Goal: Task Accomplishment & Management: Complete application form

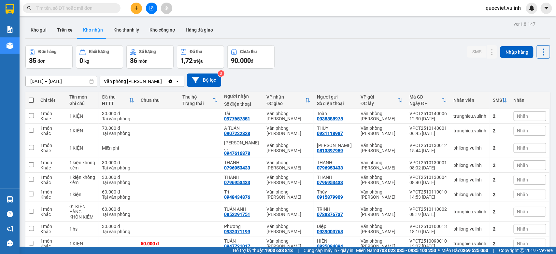
click at [134, 10] on button at bounding box center [136, 8] width 11 height 11
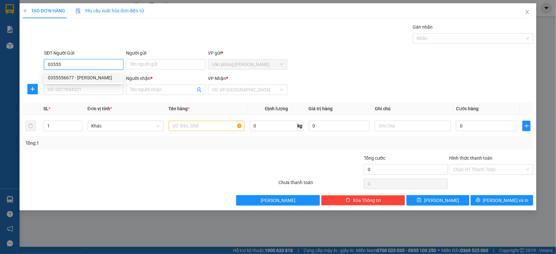
click at [69, 79] on div "0355556677 - Viễn Quang" at bounding box center [84, 77] width 72 height 7
type input "0355556677"
type input "[PERSON_NAME]"
type input "0348783257"
type input "Vi"
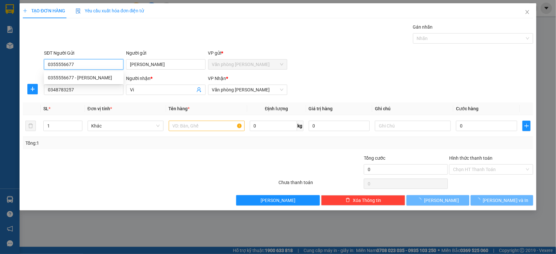
type input "60.000"
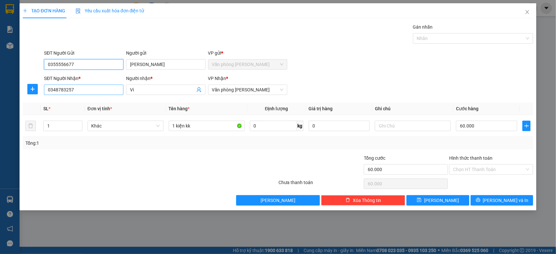
type input "0355556677"
click at [104, 88] on input "0348783257" at bounding box center [83, 90] width 79 height 10
type input "0"
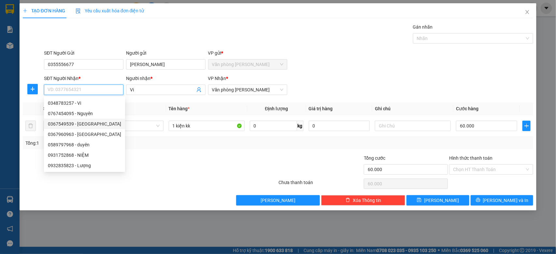
click at [104, 126] on div "0367549539 - Ngọc Hải" at bounding box center [84, 123] width 73 height 7
type input "0367549539"
type input "[PERSON_NAME]"
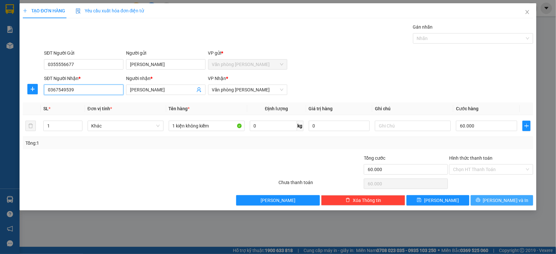
type input "0367549539"
click at [514, 202] on span "[PERSON_NAME] và In" at bounding box center [506, 200] width 46 height 7
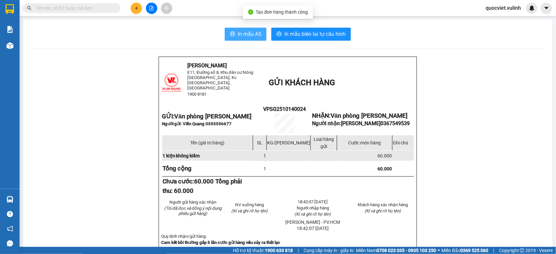
click at [239, 31] on span "In mẫu A5" at bounding box center [249, 34] width 23 height 8
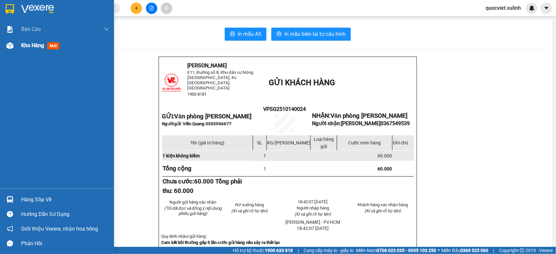
click at [30, 48] on span "Kho hàng" at bounding box center [32, 45] width 23 height 6
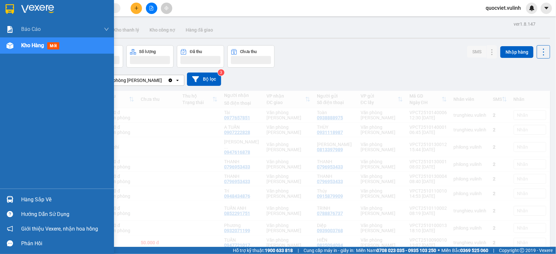
click at [28, 44] on span "Kho hàng" at bounding box center [32, 45] width 23 height 6
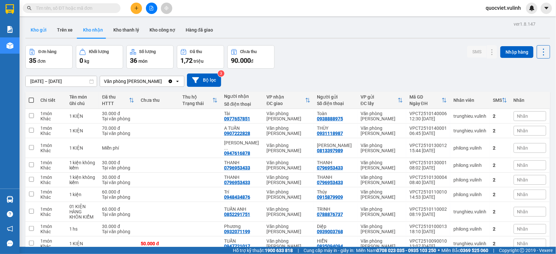
click at [44, 30] on button "Kho gửi" at bounding box center [38, 30] width 26 height 16
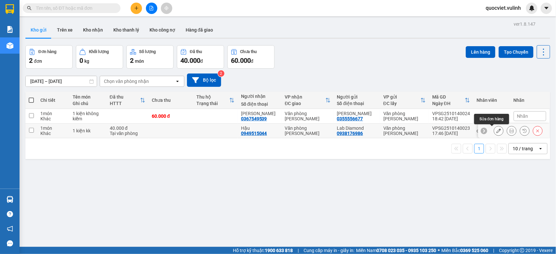
click at [494, 132] on button at bounding box center [498, 130] width 9 height 11
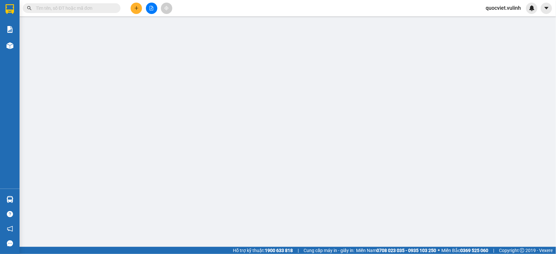
type input "0938176986"
type input "Lab Diamond"
type input "0949515044"
type input "Hậu"
type input "40.000"
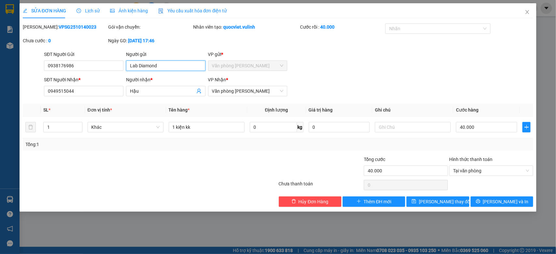
drag, startPoint x: 166, startPoint y: 64, endPoint x: 0, endPoint y: 67, distance: 166.4
click at [0, 63] on div "SỬA ĐƠN HÀNG Lịch sử Ảnh kiện hàng Yêu cầu xuất hóa đơn điện tử Total Paid Fee …" at bounding box center [278, 127] width 556 height 254
click at [525, 14] on icon "close" at bounding box center [526, 11] width 5 height 5
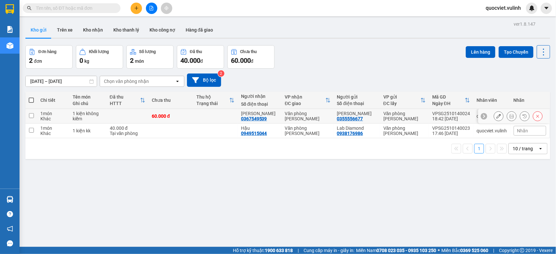
click at [496, 117] on icon at bounding box center [498, 116] width 5 height 5
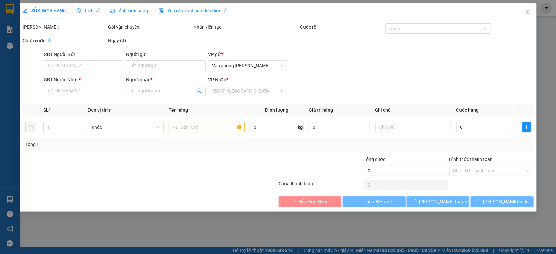
type input "0355556677"
type input "[PERSON_NAME]"
type input "0367549539"
type input "[PERSON_NAME]"
type input "60.000"
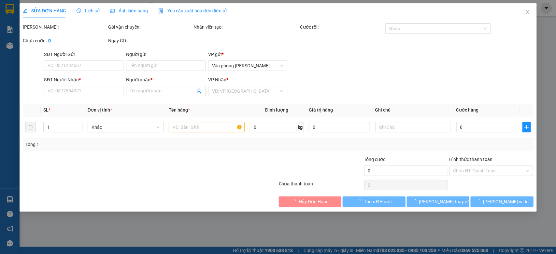
type input "60.000"
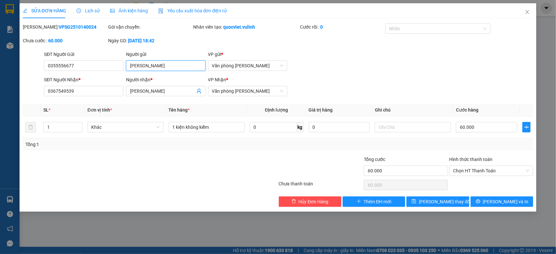
drag, startPoint x: 172, startPoint y: 64, endPoint x: 0, endPoint y: 121, distance: 180.7
click at [0, 121] on div "SỬA ĐƠN HÀNG Lịch sử Ảnh kiện hàng Yêu cầu xuất hóa đơn điện tử Total Paid Fee …" at bounding box center [278, 127] width 556 height 254
drag, startPoint x: 104, startPoint y: 63, endPoint x: 0, endPoint y: 111, distance: 113.9
click at [0, 105] on div "SỬA ĐƠN HÀNG Lịch sử Ảnh kiện hàng Yêu cầu xuất hóa đơn điện tử Total Paid Fee …" at bounding box center [278, 127] width 556 height 254
drag, startPoint x: 163, startPoint y: 92, endPoint x: 0, endPoint y: 108, distance: 163.5
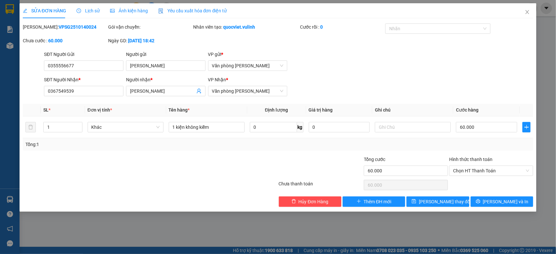
click at [0, 108] on div "SỬA ĐƠN HÀNG Lịch sử Ảnh kiện hàng Yêu cầu xuất hóa đơn điện tử Total Paid Fee …" at bounding box center [278, 127] width 556 height 254
drag, startPoint x: 92, startPoint y: 93, endPoint x: 0, endPoint y: 116, distance: 94.8
click at [0, 115] on div "SỬA ĐƠN HÀNG Lịch sử Ảnh kiện hàng Yêu cầu xuất hóa đơn điện tử Total Paid Fee …" at bounding box center [278, 127] width 556 height 254
click at [523, 12] on span "Close" at bounding box center [527, 12] width 18 height 18
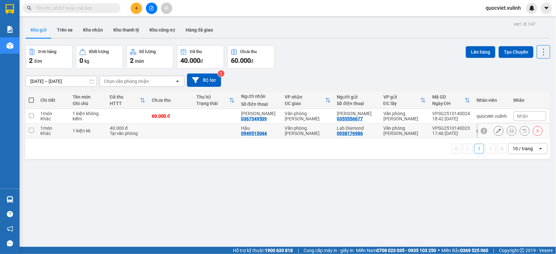
click at [216, 132] on td at bounding box center [215, 131] width 45 height 15
checkbox input "true"
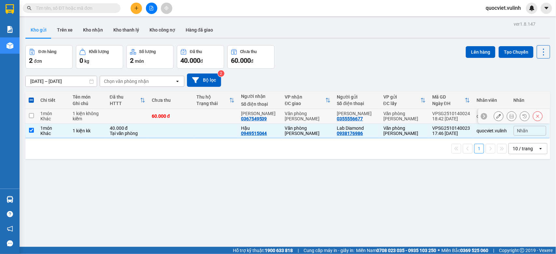
click at [231, 113] on td at bounding box center [215, 116] width 45 height 15
checkbox input "true"
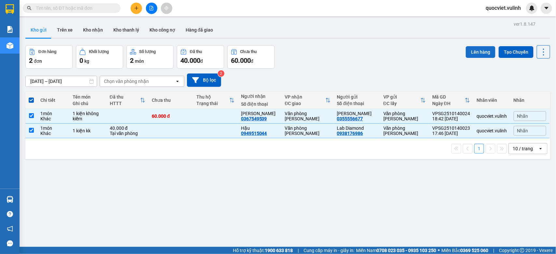
click at [473, 47] on button "Lên hàng" at bounding box center [481, 52] width 30 height 12
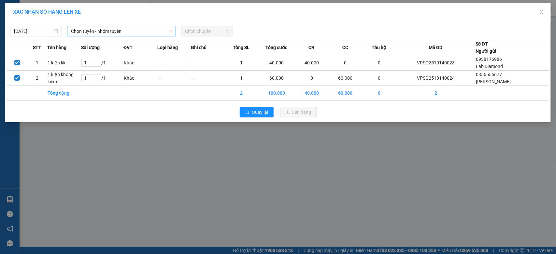
click at [160, 31] on span "Chọn tuyến - nhóm tuyến" at bounding box center [121, 31] width 101 height 10
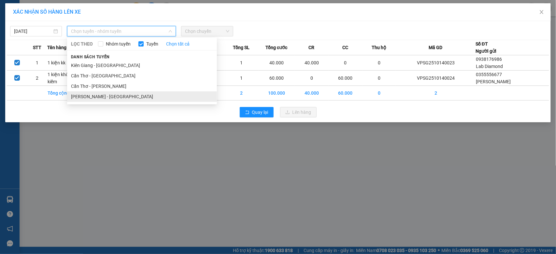
click at [110, 94] on li "[PERSON_NAME] - [GEOGRAPHIC_DATA]" at bounding box center [142, 96] width 150 height 10
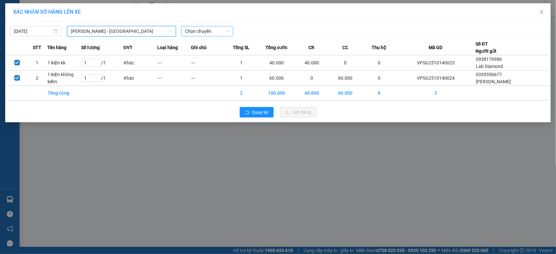
click at [222, 31] on span "Chọn chuyến" at bounding box center [207, 31] width 44 height 10
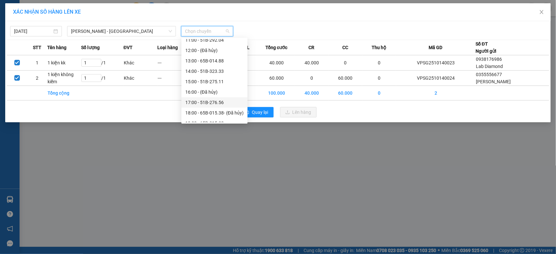
scroll to position [125, 0]
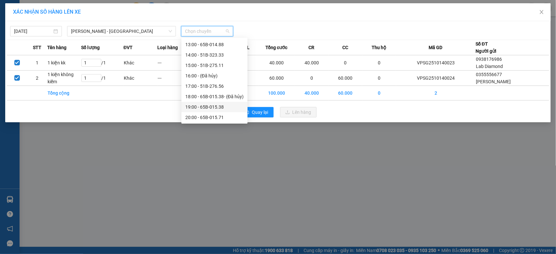
click at [225, 105] on div "19:00 - 65B-015.38" at bounding box center [214, 107] width 58 height 7
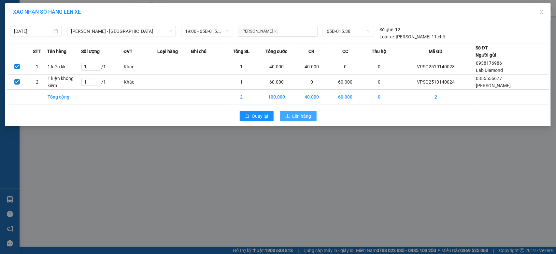
click at [290, 115] on icon "upload" at bounding box center [287, 116] width 5 height 5
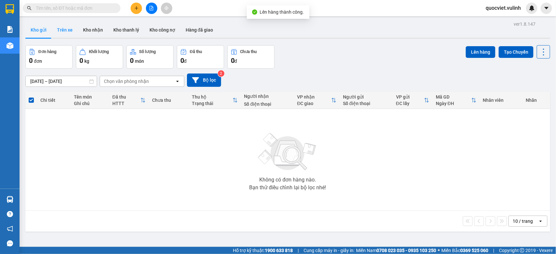
click at [67, 28] on button "Trên xe" at bounding box center [65, 30] width 26 height 16
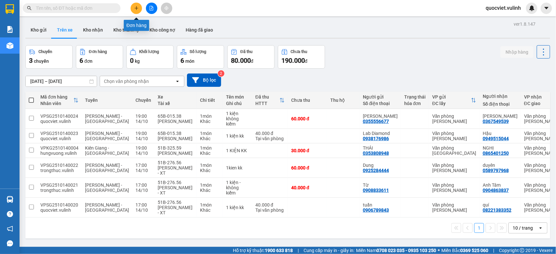
click at [139, 5] on button at bounding box center [136, 8] width 11 height 11
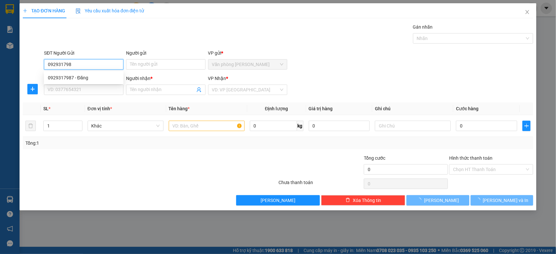
type input "0929317987"
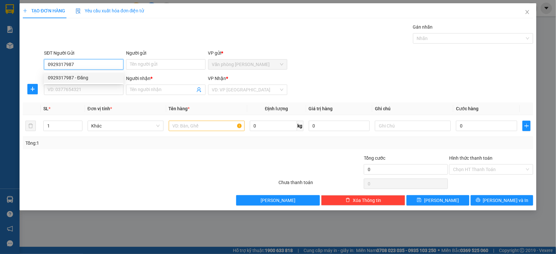
click at [87, 78] on div "0929317987 - Đăng" at bounding box center [84, 77] width 72 height 7
type input "Đăng"
type input "0367549539"
type input "[PERSON_NAME]"
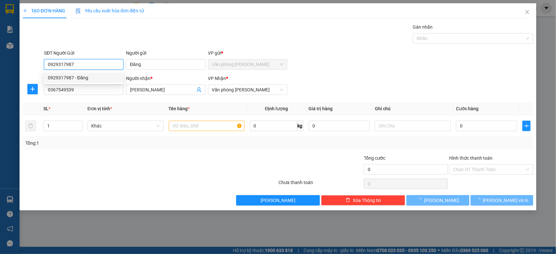
type input "60.000"
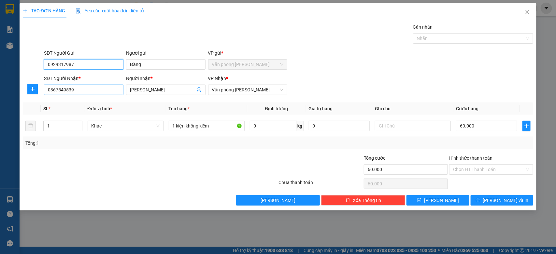
type input "0929317987"
click at [110, 90] on input "0367549539" at bounding box center [83, 90] width 79 height 10
type input "0"
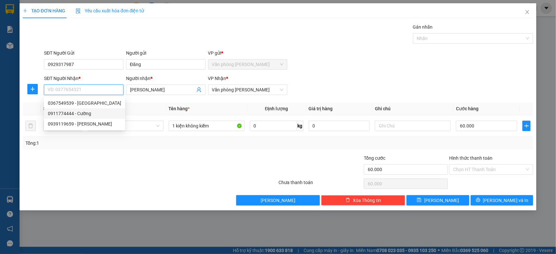
click at [103, 116] on div "0911774444 - Cường" at bounding box center [84, 113] width 73 height 7
type input "0911774444"
type input "Cường"
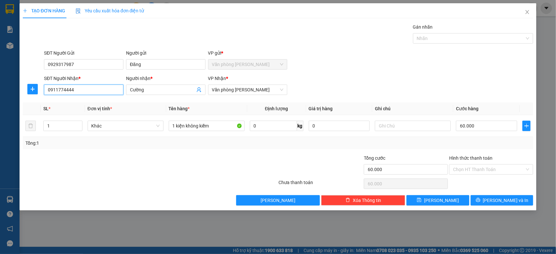
type input "0911774444"
click at [516, 206] on div "TẠO ĐƠN HÀNG Yêu cầu xuất hóa đơn điện tử Transit Pickup Surcharge Ids Transit …" at bounding box center [278, 106] width 517 height 207
click at [515, 204] on button "[PERSON_NAME] và In" at bounding box center [501, 200] width 63 height 10
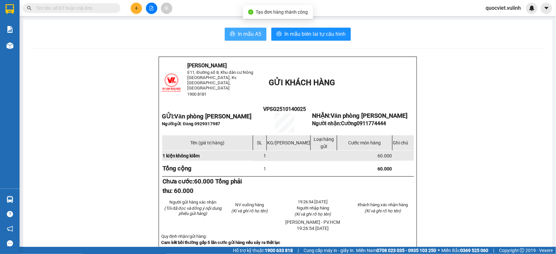
click at [240, 38] on span "In mẫu A5" at bounding box center [249, 34] width 23 height 8
click at [134, 10] on button at bounding box center [136, 8] width 11 height 11
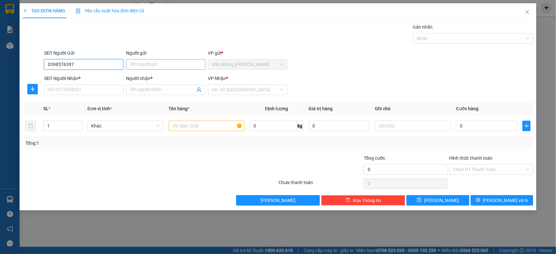
type input "0398576397"
click at [144, 67] on input "Người gửi" at bounding box center [165, 64] width 79 height 10
type input "r"
type input "Thu Bắc"
click at [71, 91] on input "SĐT Người Nhận *" at bounding box center [83, 90] width 79 height 10
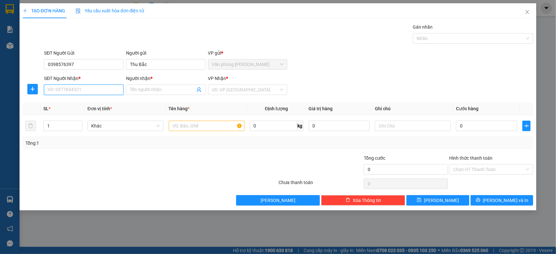
click at [79, 91] on input "SĐT Người Nhận *" at bounding box center [83, 90] width 79 height 10
type input "2"
click at [77, 123] on icon "up" at bounding box center [78, 124] width 2 height 2
click at [191, 128] on input "text" at bounding box center [207, 126] width 76 height 10
type input "2 kiện kk"
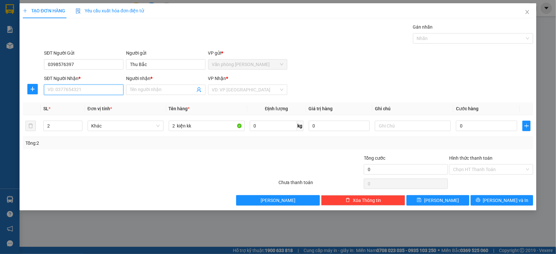
click at [68, 90] on input "SĐT Người Nhận *" at bounding box center [83, 90] width 79 height 10
click at [245, 91] on input "search" at bounding box center [245, 90] width 67 height 10
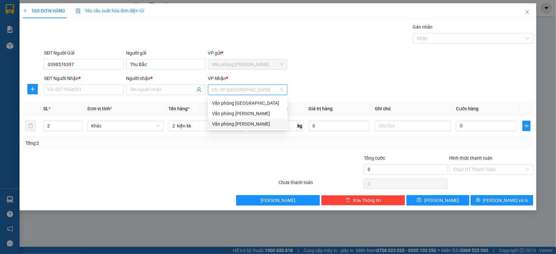
click at [256, 123] on div "Văn phòng [PERSON_NAME]" at bounding box center [248, 123] width 72 height 7
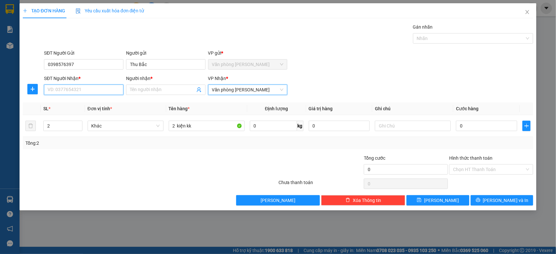
click at [85, 87] on input "SĐT Người Nhận *" at bounding box center [83, 90] width 79 height 10
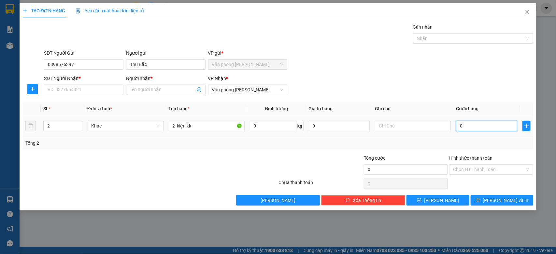
click at [488, 130] on input "0" at bounding box center [486, 126] width 61 height 10
click at [91, 93] on input "SĐT Người Nhận *" at bounding box center [83, 90] width 79 height 10
click at [477, 126] on input "0" at bounding box center [486, 126] width 61 height 10
click at [61, 92] on input "SĐT Người Nhận *" at bounding box center [83, 90] width 79 height 10
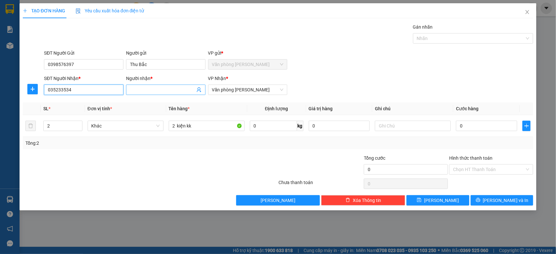
type input "035233534"
click at [155, 91] on input "Người nhận *" at bounding box center [162, 89] width 65 height 7
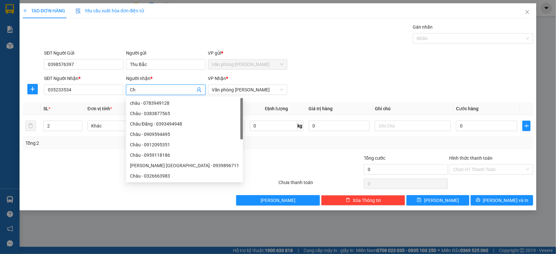
type input "C"
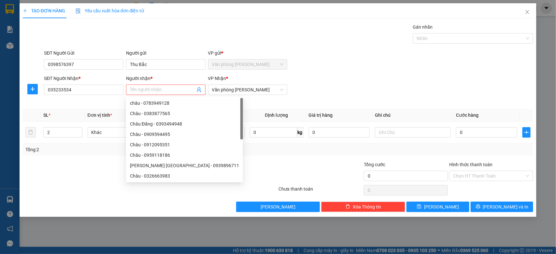
click at [90, 96] on div "SĐT Người Nhận * 035233534" at bounding box center [83, 86] width 79 height 23
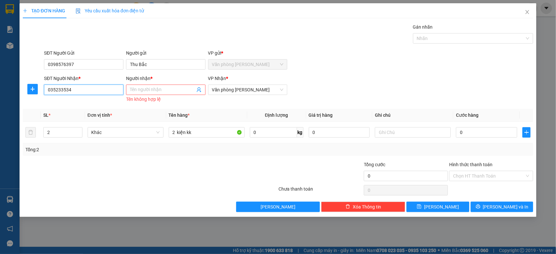
click at [90, 95] on input "035233534" at bounding box center [83, 90] width 79 height 10
type input "0"
type input "0935233534"
click at [170, 88] on input "Người nhận *" at bounding box center [162, 89] width 65 height 7
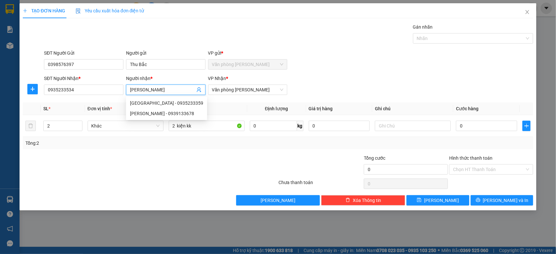
type input "[PERSON_NAME]"
drag, startPoint x: 383, startPoint y: 73, endPoint x: 343, endPoint y: 93, distance: 45.4
click at [383, 73] on form "SĐT Người Gửi 0398576397 Người gửi Thu Bắc VP gửi * Văn phòng Cao Thắng SĐT Ngư…" at bounding box center [278, 73] width 510 height 48
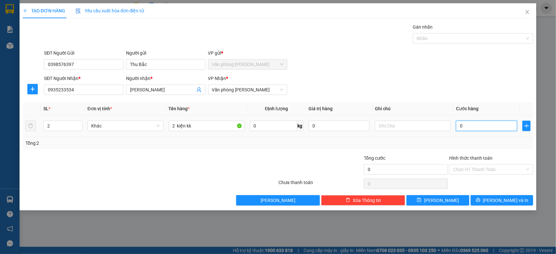
drag, startPoint x: 485, startPoint y: 128, endPoint x: 473, endPoint y: 122, distance: 13.7
click at [484, 128] on input "0" at bounding box center [486, 126] width 61 height 10
type input "2"
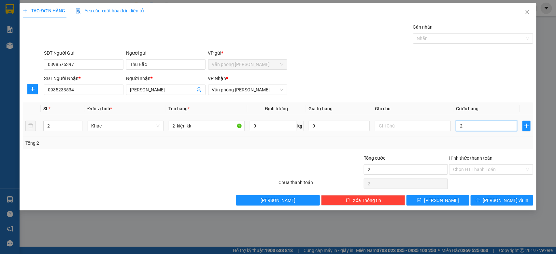
type input "22"
type input "222"
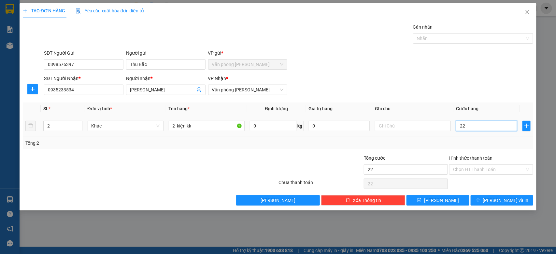
type input "222"
type input "22"
type input "220"
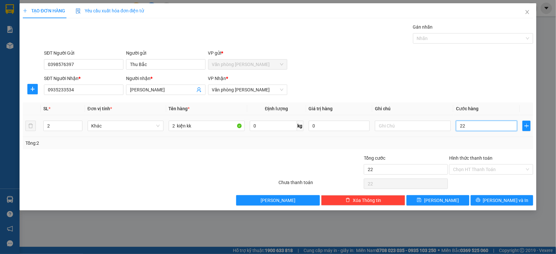
type input "220"
type input "2.200"
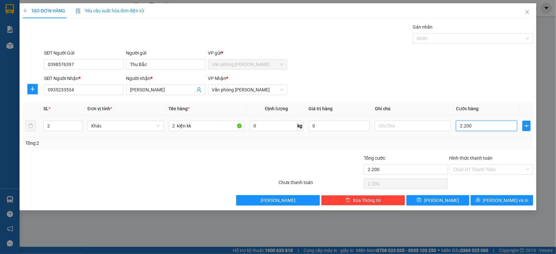
type input "22.000"
type input "220.000"
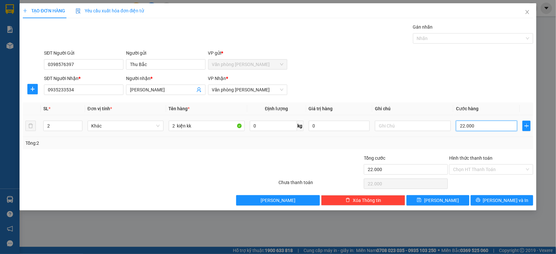
type input "220.000"
click at [480, 200] on icon "printer" at bounding box center [478, 200] width 4 height 4
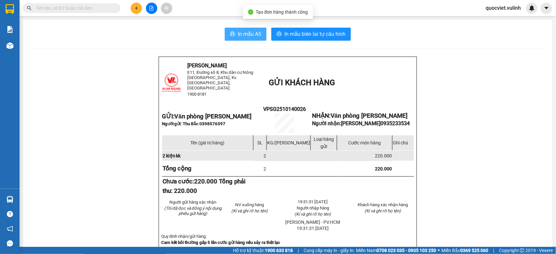
click at [246, 29] on button "In mẫu A5" at bounding box center [246, 34] width 42 height 13
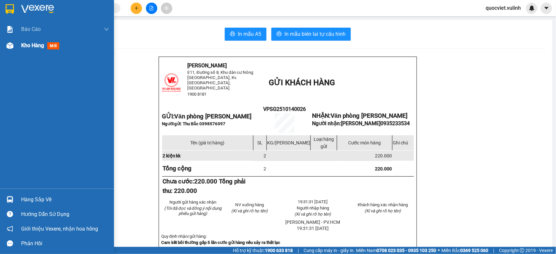
click at [17, 43] on div "Kho hàng mới" at bounding box center [57, 45] width 114 height 16
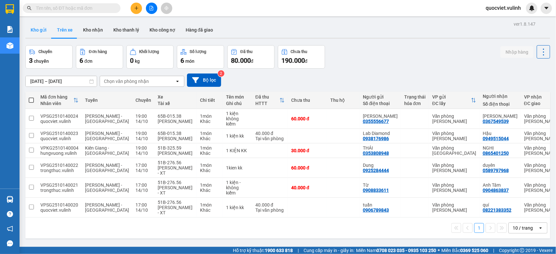
click at [36, 29] on button "Kho gửi" at bounding box center [38, 30] width 26 height 16
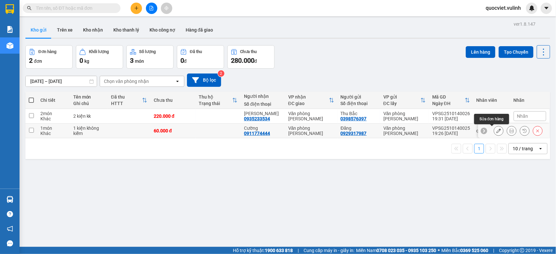
click at [494, 130] on button at bounding box center [498, 130] width 9 height 11
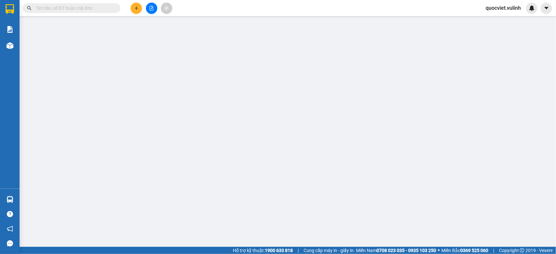
type input "0929317987"
type input "Đăng"
type input "0911774444"
type input "Cường"
type input "60.000"
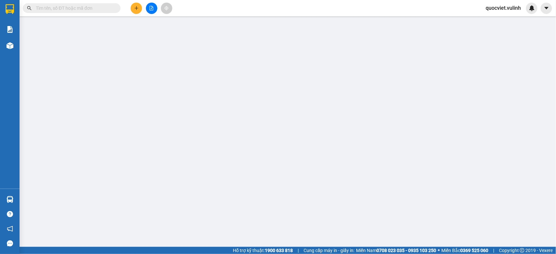
type input "60.000"
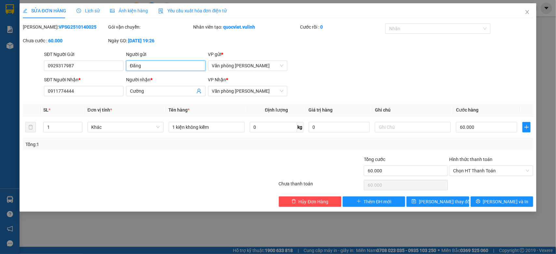
drag, startPoint x: 154, startPoint y: 65, endPoint x: 0, endPoint y: 108, distance: 159.8
click at [17, 91] on div "SỬA ĐƠN HÀNG Lịch sử Ảnh kiện hàng Yêu cầu xuất hóa đơn điện tử Total Paid Fee …" at bounding box center [278, 127] width 556 height 254
drag, startPoint x: 97, startPoint y: 63, endPoint x: 0, endPoint y: 143, distance: 125.6
click at [0, 116] on div "SỬA ĐƠN HÀNG Lịch sử Ảnh kiện hàng Yêu cầu xuất hóa đơn điện tử Total Paid Fee …" at bounding box center [278, 127] width 556 height 254
drag, startPoint x: 162, startPoint y: 93, endPoint x: 0, endPoint y: 125, distance: 165.0
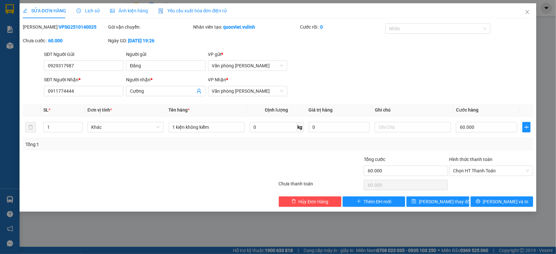
click at [0, 125] on div "SỬA ĐƠN HÀNG Lịch sử Ảnh kiện hàng Yêu cầu xuất hóa đơn điện tử Total Paid Fee …" at bounding box center [278, 127] width 556 height 254
drag, startPoint x: 87, startPoint y: 90, endPoint x: 0, endPoint y: 116, distance: 91.2
click at [0, 109] on div "SỬA ĐƠN HÀNG Lịch sử Ảnh kiện hàng Yêu cầu xuất hóa đơn điện tử Total Paid Fee …" at bounding box center [278, 127] width 556 height 254
click at [524, 13] on icon "close" at bounding box center [526, 11] width 5 height 5
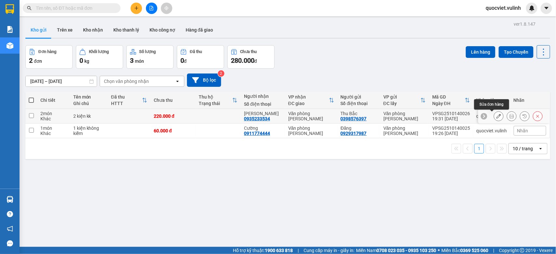
click at [496, 115] on icon at bounding box center [498, 116] width 5 height 5
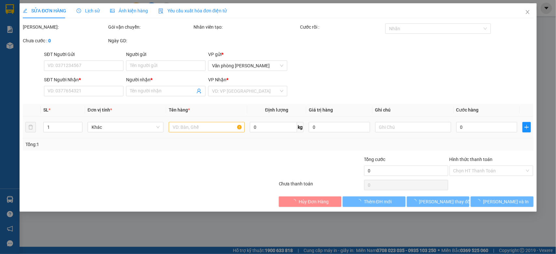
type input "0398576397"
type input "Thu Bắc"
type input "0935233534"
type input "[PERSON_NAME]"
type input "220.000"
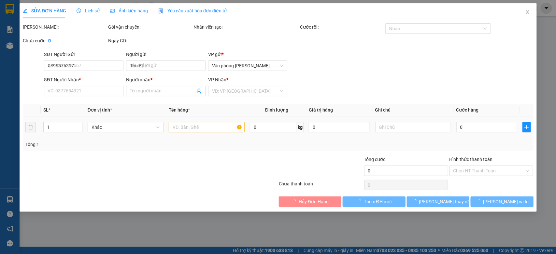
type input "220.000"
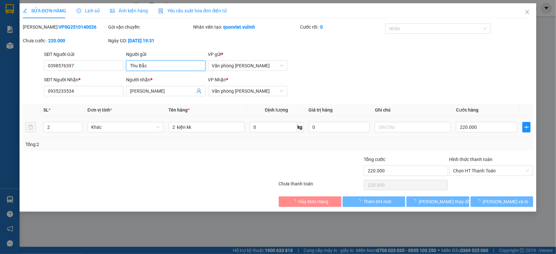
drag, startPoint x: 152, startPoint y: 68, endPoint x: 27, endPoint y: 77, distance: 125.6
click at [32, 77] on form "SĐT Người Gửi 0398576397 0398576397 Người gửi Thu Bắc VP gửi * Văn phòng Cao Th…" at bounding box center [278, 75] width 510 height 48
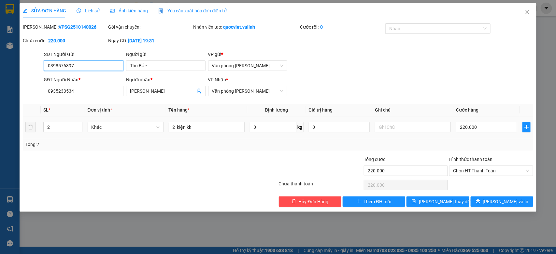
drag, startPoint x: 101, startPoint y: 66, endPoint x: 0, endPoint y: 109, distance: 110.3
click at [0, 101] on div "SỬA ĐƠN HÀNG Lịch sử Ảnh kiện hàng Yêu cầu xuất hóa đơn điện tử Total Paid Fee …" at bounding box center [278, 127] width 556 height 254
drag, startPoint x: 168, startPoint y: 88, endPoint x: 4, endPoint y: 119, distance: 166.9
click at [18, 118] on div "SỬA ĐƠN HÀNG Lịch sử Ảnh kiện hàng Yêu cầu xuất hóa đơn điện tử Total Paid Fee …" at bounding box center [278, 127] width 556 height 254
drag, startPoint x: 96, startPoint y: 86, endPoint x: 0, endPoint y: 134, distance: 107.2
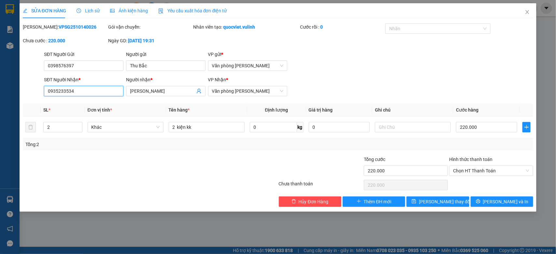
click at [0, 132] on div "SỬA ĐƠN HÀNG Lịch sử Ảnh kiện hàng Yêu cầu xuất hóa đơn điện tử Total Paid Fee …" at bounding box center [278, 127] width 556 height 254
click at [521, 14] on span "Close" at bounding box center [527, 12] width 18 height 18
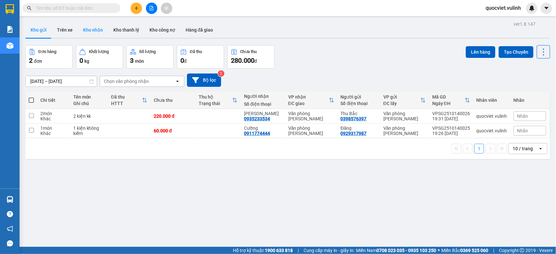
click at [91, 31] on button "Kho nhận" at bounding box center [93, 30] width 30 height 16
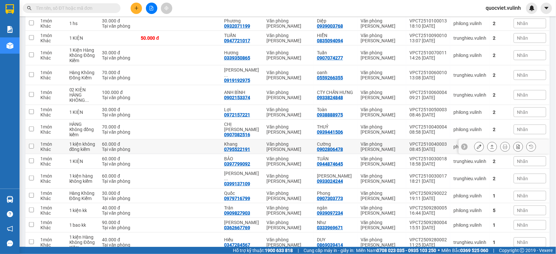
scroll to position [98, 0]
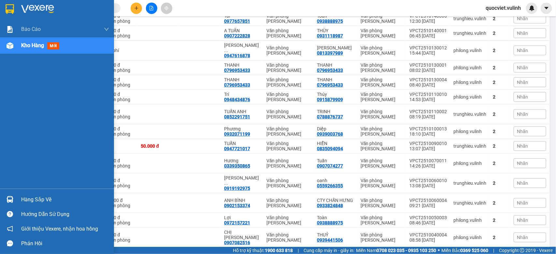
click at [5, 200] on div at bounding box center [9, 199] width 11 height 11
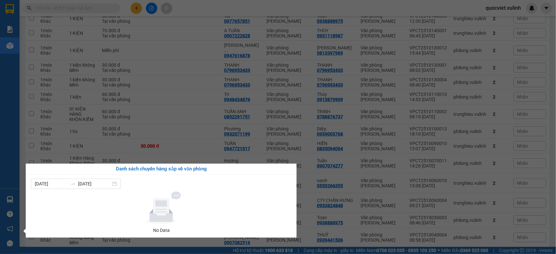
click at [167, 114] on section "Kết quả tìm kiếm ( 0 ) Bộ lọc No Data quocviet.vulinh Báo cáo BC hàng tồn (trạm…" at bounding box center [278, 127] width 556 height 254
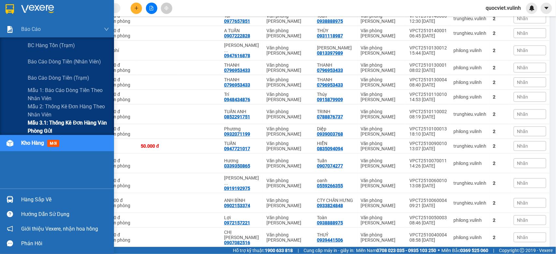
click at [43, 123] on span "Mẫu 3.1: Thống kê đơn hàng văn phòng gửi" at bounding box center [68, 127] width 81 height 16
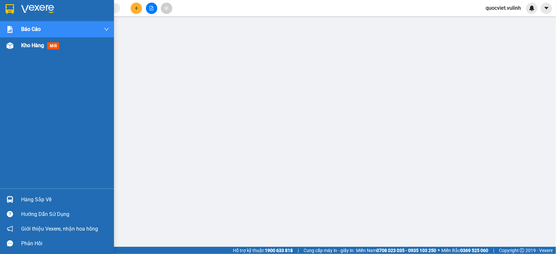
click at [13, 43] on img at bounding box center [10, 45] width 7 height 7
click at [27, 44] on span "Kho hàng" at bounding box center [32, 45] width 23 height 6
click at [21, 43] on div "Kho hàng mới" at bounding box center [57, 45] width 114 height 16
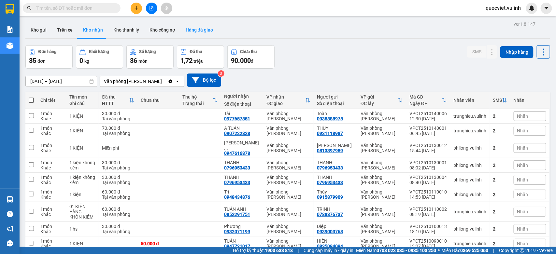
click at [204, 27] on button "Hàng đã giao" at bounding box center [199, 30] width 38 height 16
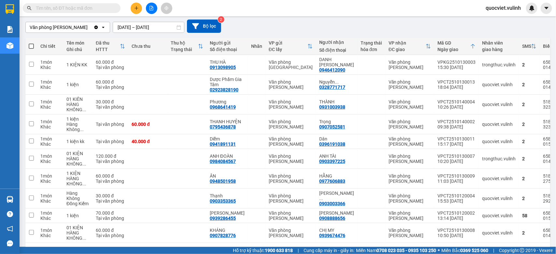
scroll to position [75, 0]
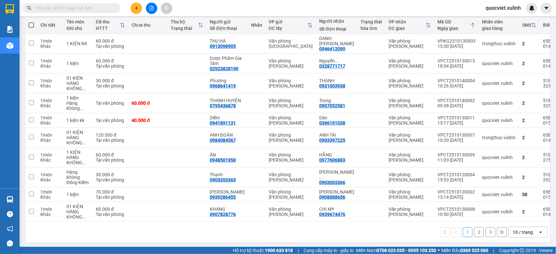
click at [526, 229] on div "10 / trang" at bounding box center [523, 232] width 29 height 10
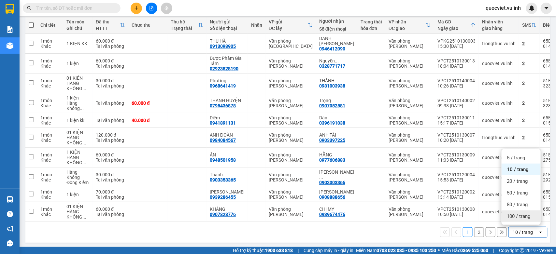
click at [529, 215] on span "100 / trang" at bounding box center [518, 216] width 23 height 7
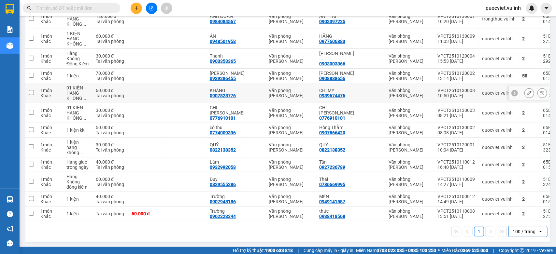
scroll to position [31, 0]
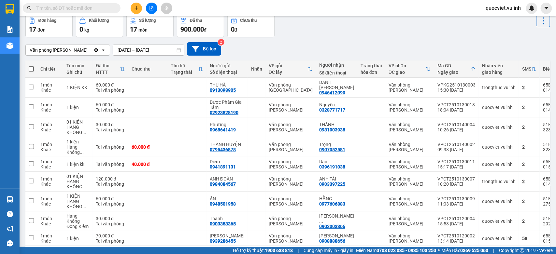
click at [142, 52] on input "[DATE] – [DATE]" at bounding box center [148, 50] width 71 height 10
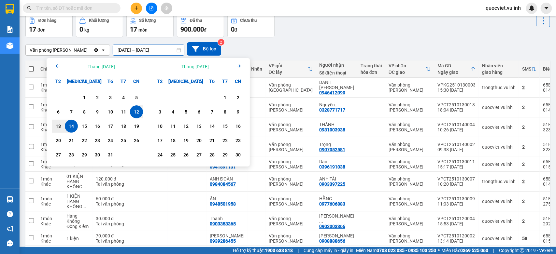
click at [67, 130] on div "14" at bounding box center [71, 126] width 9 height 8
type input "[DATE] – [DATE]"
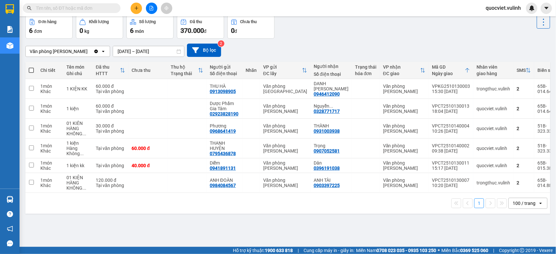
scroll to position [0, 0]
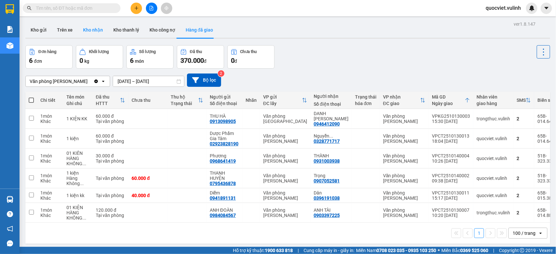
click at [99, 26] on button "Kho nhận" at bounding box center [93, 30] width 30 height 16
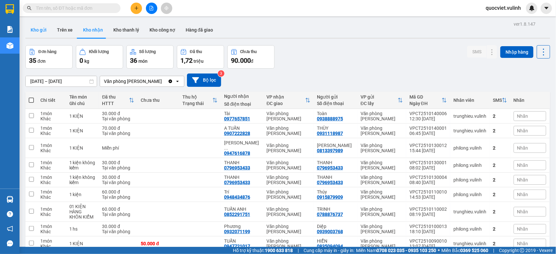
click at [49, 32] on button "Kho gửi" at bounding box center [38, 30] width 26 height 16
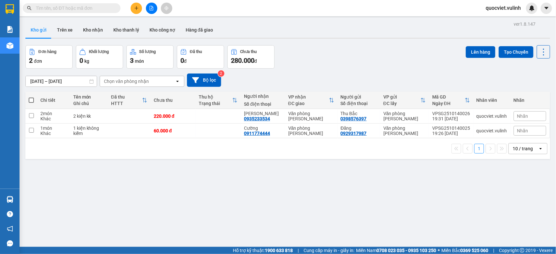
click at [87, 10] on input "text" at bounding box center [74, 8] width 77 height 7
paste input "VPSG2510140001"
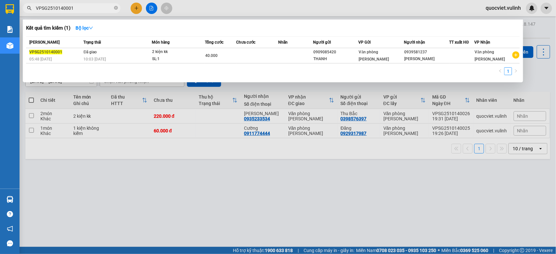
drag, startPoint x: 79, startPoint y: 10, endPoint x: 35, endPoint y: 16, distance: 44.4
click at [35, 14] on div "Kết quả tìm kiếm ( 1 ) Bộ lọc Mã ĐH Trạng thái Món hàng Tổng cước Chưa cước Nhã…" at bounding box center [63, 8] width 127 height 11
type input "VPSG2510140001"
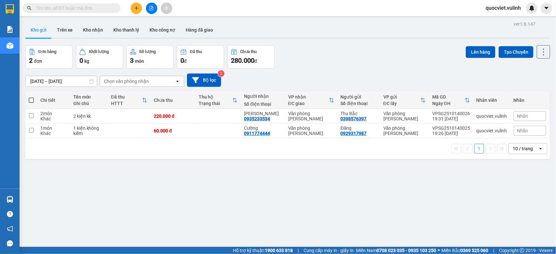
click at [72, 11] on input "text" at bounding box center [74, 8] width 77 height 7
paste input "VPSG2510140001"
type input "VPSG2510140001"
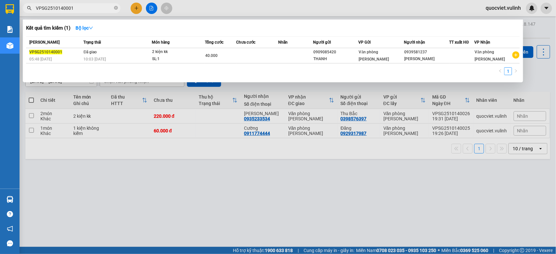
drag, startPoint x: 71, startPoint y: 8, endPoint x: 36, endPoint y: 14, distance: 35.0
click at [36, 14] on div "Kết quả tìm kiếm ( 1 ) Bộ lọc Mã ĐH Trạng thái Món hàng Tổng cước Chưa cước Nhã…" at bounding box center [63, 8] width 127 height 11
click at [284, 191] on div at bounding box center [278, 127] width 556 height 254
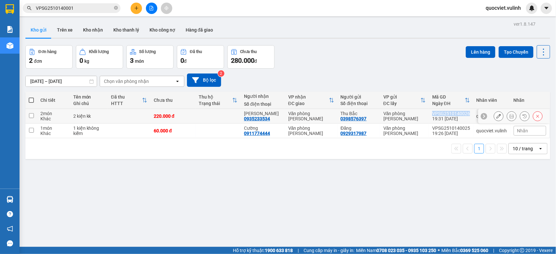
drag, startPoint x: 426, startPoint y: 111, endPoint x: 464, endPoint y: 115, distance: 38.0
click at [464, 115] on td "VPSG2510140026 19:31 14/10" at bounding box center [451, 116] width 44 height 15
checkbox input "true"
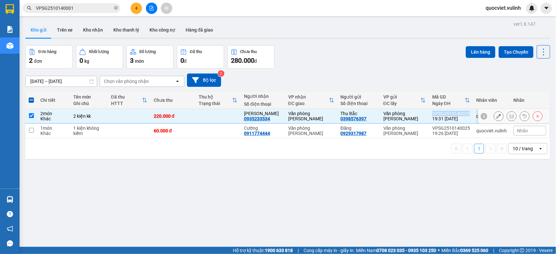
copy div "VPSG2510140026"
click at [80, 8] on input "VPSG2510140001" at bounding box center [74, 8] width 77 height 7
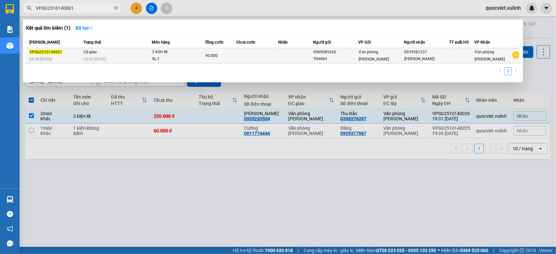
click at [235, 51] on td "40.000" at bounding box center [221, 55] width 32 height 15
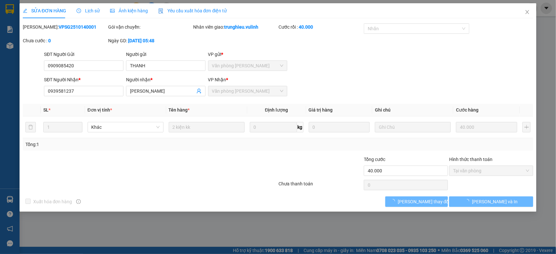
click at [91, 12] on span "Lịch sử" at bounding box center [88, 10] width 23 height 5
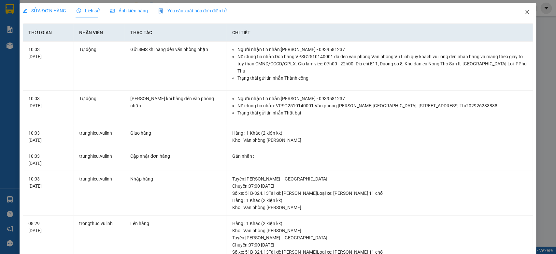
click at [523, 10] on span "Close" at bounding box center [527, 12] width 18 height 18
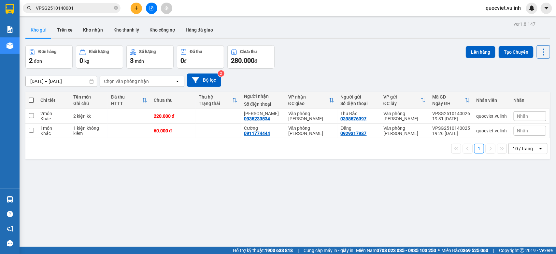
click at [80, 9] on input "VPSG2510140001" at bounding box center [74, 8] width 77 height 7
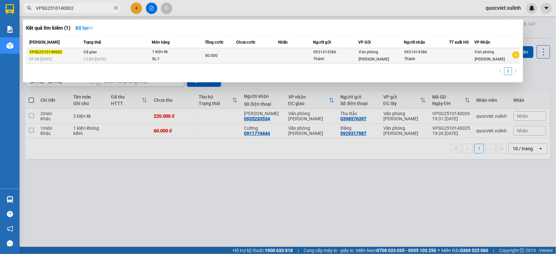
type input "VPSG2510140002"
click at [260, 50] on td at bounding box center [257, 55] width 42 height 15
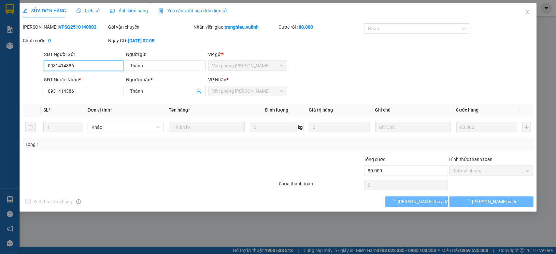
type input "0931414386"
type input "Thành"
type input "0931414386"
type input "Thành"
type input "80.000"
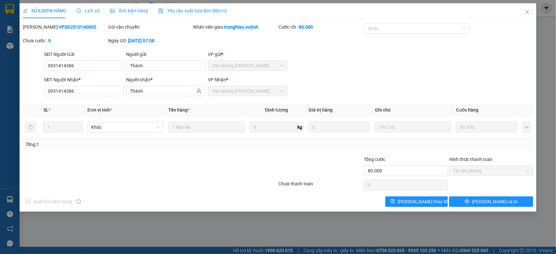
click at [94, 10] on span "Lịch sử" at bounding box center [88, 10] width 23 height 5
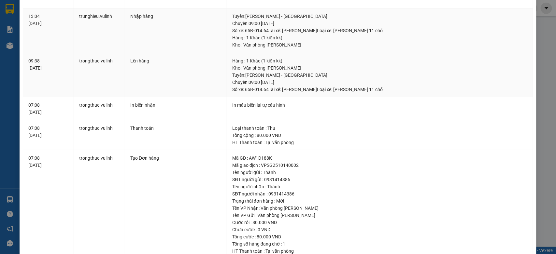
scroll to position [195, 0]
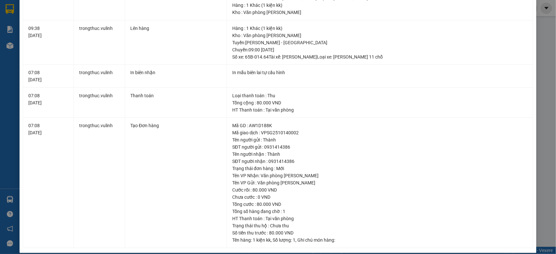
click at [11, 41] on div "SỬA ĐƠN HÀNG Lịch sử Ảnh kiện hàng Yêu cầu xuất hóa đơn điện tử Total Paid Fee …" at bounding box center [278, 127] width 556 height 254
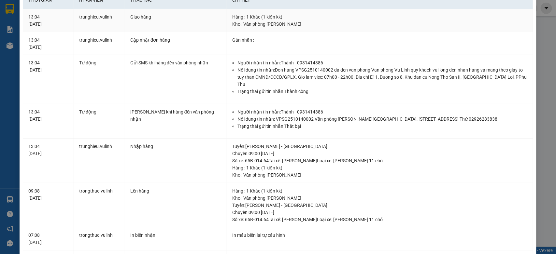
scroll to position [0, 0]
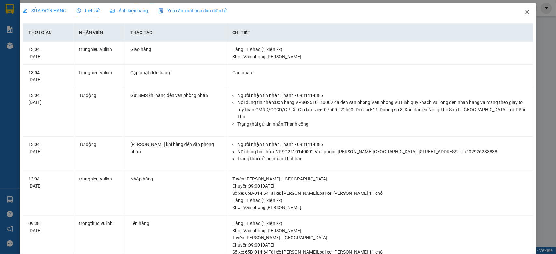
click at [524, 12] on icon "close" at bounding box center [526, 11] width 5 height 5
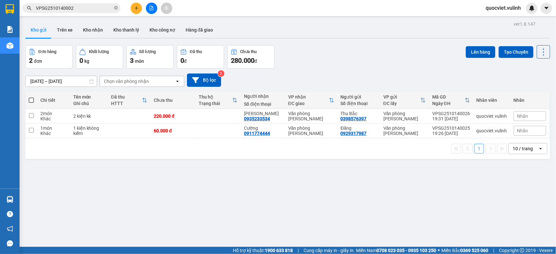
click at [85, 5] on input "VPSG2510140002" at bounding box center [74, 8] width 77 height 7
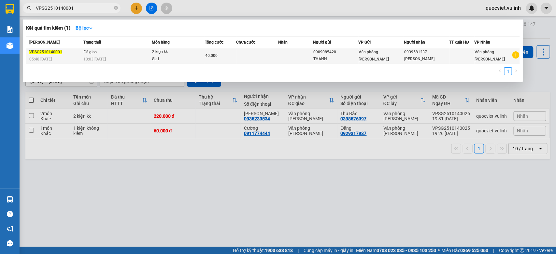
type input "VPSG2510140001"
click at [266, 58] on td at bounding box center [257, 55] width 42 height 15
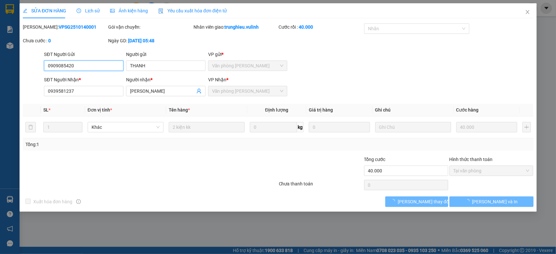
type input "0909085420"
type input "THANH"
type input "0939581237"
type input "Anh Tiễn"
type input "40.000"
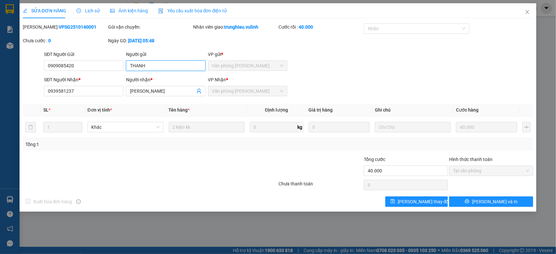
drag, startPoint x: 183, startPoint y: 66, endPoint x: 0, endPoint y: 79, distance: 183.1
click at [0, 79] on div "SỬA ĐƠN HÀNG Lịch sử Ảnh kiện hàng Yêu cầu xuất hóa đơn điện tử Total Paid Fee …" at bounding box center [278, 127] width 556 height 254
drag, startPoint x: 87, startPoint y: 63, endPoint x: 0, endPoint y: 112, distance: 99.1
click at [0, 96] on div "SỬA ĐƠN HÀNG Lịch sử Ảnh kiện hàng Yêu cầu xuất hóa đơn điện tử Total Paid Fee …" at bounding box center [278, 127] width 556 height 254
drag, startPoint x: 161, startPoint y: 87, endPoint x: 75, endPoint y: 109, distance: 88.4
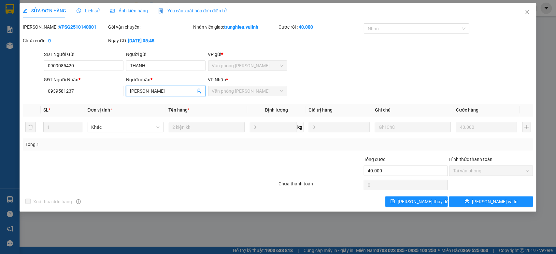
click at [75, 109] on div "Total Paid Fee 40.000 Total UnPaid Fee 0 Cash Collection Total Fee Mã ĐH: VPSG2…" at bounding box center [278, 115] width 510 height 184
drag, startPoint x: 64, startPoint y: 92, endPoint x: 0, endPoint y: 107, distance: 66.0
click at [0, 101] on div "SỬA ĐƠN HÀNG Lịch sử Ảnh kiện hàng Yêu cầu xuất hóa đơn điện tử Total Paid Fee …" at bounding box center [278, 127] width 556 height 254
click at [523, 11] on span "Close" at bounding box center [527, 12] width 18 height 18
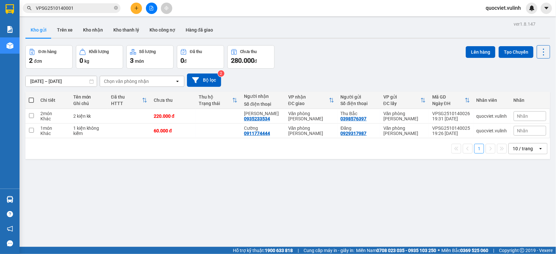
drag, startPoint x: 75, startPoint y: 7, endPoint x: 59, endPoint y: 14, distance: 17.4
click at [73, 8] on input "VPSG2510140001" at bounding box center [74, 8] width 77 height 7
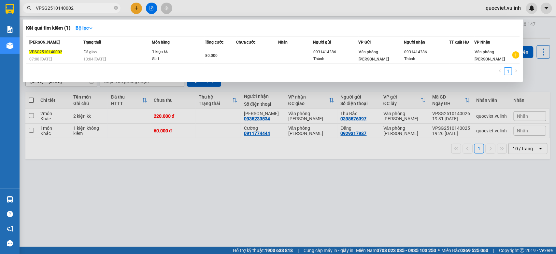
type input "VPSG2510140002"
click at [270, 52] on td at bounding box center [257, 55] width 42 height 15
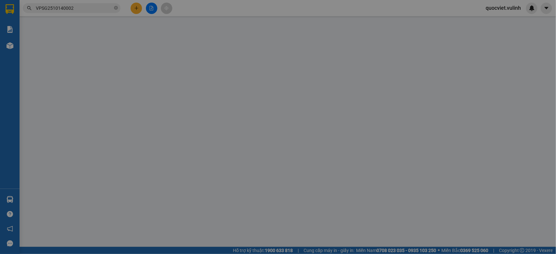
type input "0931414386"
type input "Thành"
type input "0931414386"
type input "Thành"
type input "80.000"
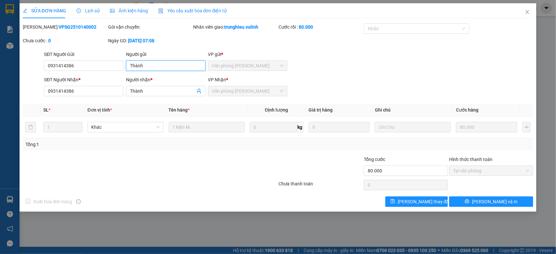
drag, startPoint x: 174, startPoint y: 66, endPoint x: 0, endPoint y: 86, distance: 174.7
click at [0, 82] on div "SỬA ĐƠN HÀNG Lịch sử Ảnh kiện hàng Yêu cầu xuất hóa đơn điện tử Total Paid Fee …" at bounding box center [278, 127] width 556 height 254
drag, startPoint x: 107, startPoint y: 71, endPoint x: 0, endPoint y: 69, distance: 107.5
click at [13, 69] on div "SỬA ĐƠN HÀNG Lịch sử Ảnh kiện hàng Yêu cầu xuất hóa đơn điện tử Total Paid Fee …" at bounding box center [278, 127] width 556 height 254
drag, startPoint x: 161, startPoint y: 94, endPoint x: 59, endPoint y: 99, distance: 102.0
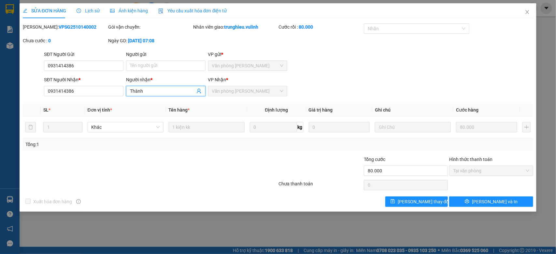
click at [67, 99] on div "Total Paid Fee 80.000 Total UnPaid Fee 0 Cash Collection Total Fee Mã ĐH: VPSG2…" at bounding box center [278, 115] width 510 height 184
drag, startPoint x: 152, startPoint y: 90, endPoint x: 0, endPoint y: 97, distance: 152.5
click at [0, 103] on div "SỬA ĐƠN HÀNG Lịch sử Ảnh kiện hàng Yêu cầu xuất hóa đơn điện tử Total Paid Fee …" at bounding box center [278, 127] width 556 height 254
drag, startPoint x: 0, startPoint y: 90, endPoint x: 0, endPoint y: 98, distance: 8.5
click at [0, 98] on div "SỬA ĐƠN HÀNG Lịch sử Ảnh kiện hàng Yêu cầu xuất hóa đơn điện tử Total Paid Fee …" at bounding box center [278, 127] width 556 height 254
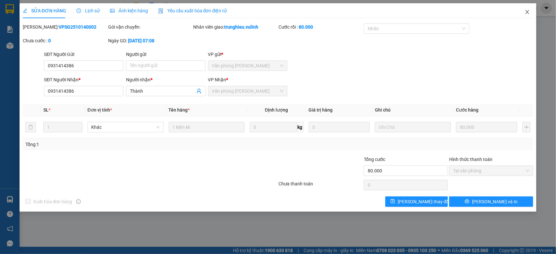
click at [527, 10] on icon "close" at bounding box center [526, 11] width 5 height 5
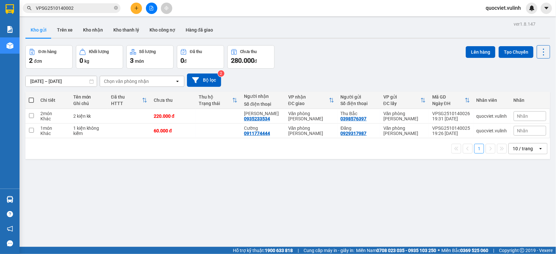
click at [85, 9] on input "VPSG2510140002" at bounding box center [74, 8] width 77 height 7
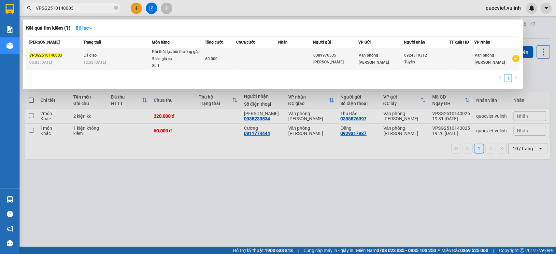
type input "VPSG2510140003"
click at [291, 56] on td at bounding box center [295, 59] width 35 height 22
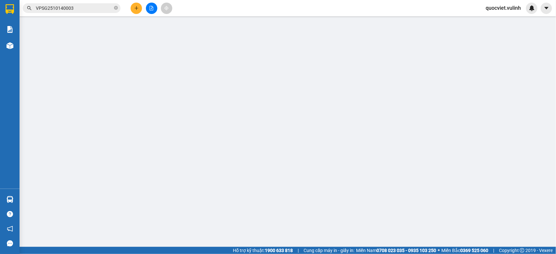
type input "0389976535"
type input "Chú Thịnh"
type input "0924319312"
type input "Tuyền"
type input "60.000"
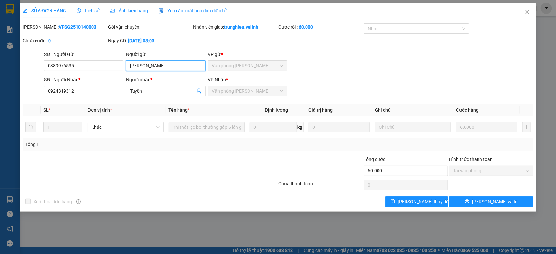
drag, startPoint x: 174, startPoint y: 69, endPoint x: 0, endPoint y: 69, distance: 174.2
click at [0, 69] on div "SỬA ĐƠN HÀNG Lịch sử Ảnh kiện hàng Yêu cầu xuất hóa đơn điện tử Total Paid Fee …" at bounding box center [278, 127] width 556 height 254
drag, startPoint x: 82, startPoint y: 67, endPoint x: 0, endPoint y: 66, distance: 82.0
click at [0, 66] on div "SỬA ĐƠN HÀNG Lịch sử Ảnh kiện hàng Yêu cầu xuất hóa đơn điện tử Total Paid Fee …" at bounding box center [278, 127] width 556 height 254
drag, startPoint x: 154, startPoint y: 93, endPoint x: 0, endPoint y: 77, distance: 154.8
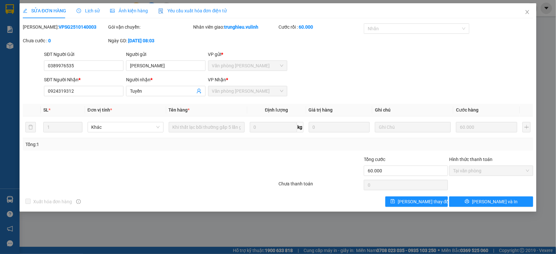
click at [0, 77] on div "SỬA ĐƠN HÀNG Lịch sử Ảnh kiện hàng Yêu cầu xuất hóa đơn điện tử Total Paid Fee …" at bounding box center [278, 127] width 556 height 254
drag, startPoint x: 91, startPoint y: 90, endPoint x: 0, endPoint y: 93, distance: 91.2
click at [0, 93] on div "SỬA ĐƠN HÀNG Lịch sử Ảnh kiện hàng Yêu cầu xuất hóa đơn điện tử Total Paid Fee …" at bounding box center [278, 127] width 556 height 254
click at [524, 14] on span "Close" at bounding box center [527, 12] width 18 height 18
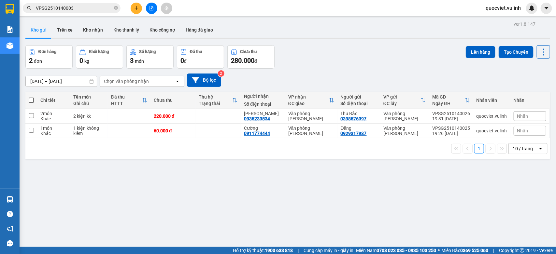
click at [92, 7] on input "VPSG2510140003" at bounding box center [74, 8] width 77 height 7
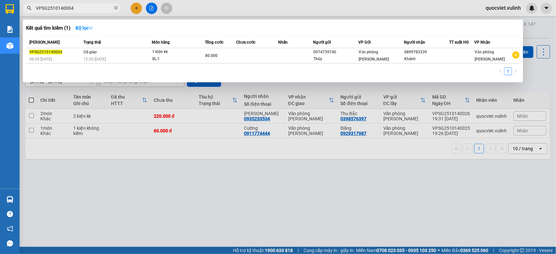
type input "VPSG2510140004"
click at [280, 57] on td at bounding box center [295, 55] width 35 height 15
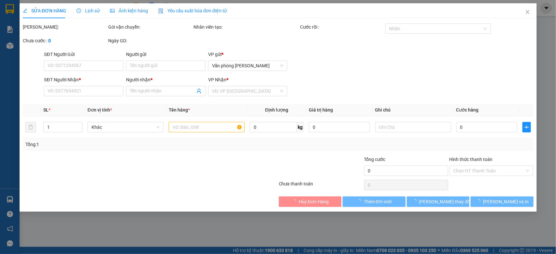
type input "0974739740"
type input "Thủy"
type input "0899783339"
type input "Khánh"
type input "80.000"
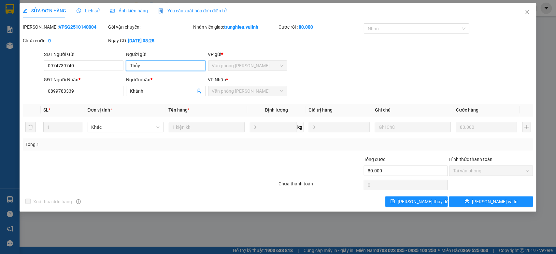
drag, startPoint x: 176, startPoint y: 67, endPoint x: 0, endPoint y: 67, distance: 176.1
click at [0, 70] on div "SỬA ĐƠN HÀNG Lịch sử Ảnh kiện hàng Yêu cầu xuất hóa đơn điện tử Total Paid Fee …" at bounding box center [278, 127] width 556 height 254
drag, startPoint x: 83, startPoint y: 63, endPoint x: 0, endPoint y: 86, distance: 86.4
click at [0, 85] on div "SỬA ĐƠN HÀNG Lịch sử Ảnh kiện hàng Yêu cầu xuất hóa đơn điện tử Total Paid Fee …" at bounding box center [278, 127] width 556 height 254
drag, startPoint x: 169, startPoint y: 92, endPoint x: 0, endPoint y: 103, distance: 169.7
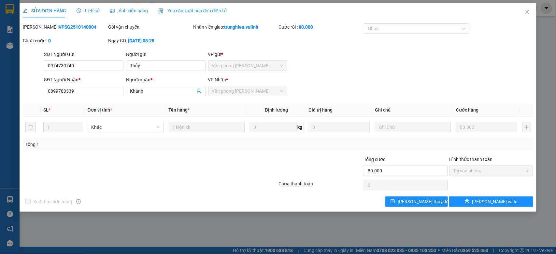
click at [0, 104] on div "SỬA ĐƠN HÀNG Lịch sử Ảnh kiện hàng Yêu cầu xuất hóa đơn điện tử Total Paid Fee …" at bounding box center [278, 127] width 556 height 254
drag, startPoint x: 89, startPoint y: 93, endPoint x: 0, endPoint y: 92, distance: 88.6
click at [0, 95] on div "SỬA ĐƠN HÀNG Lịch sử Ảnh kiện hàng Yêu cầu xuất hóa đơn điện tử Total Paid Fee …" at bounding box center [278, 127] width 556 height 254
click at [525, 12] on icon "close" at bounding box center [526, 11] width 5 height 5
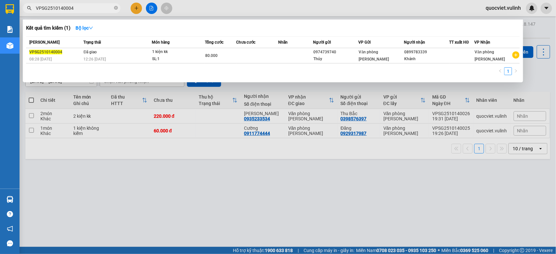
click at [88, 7] on input "VPSG2510140004" at bounding box center [74, 8] width 77 height 7
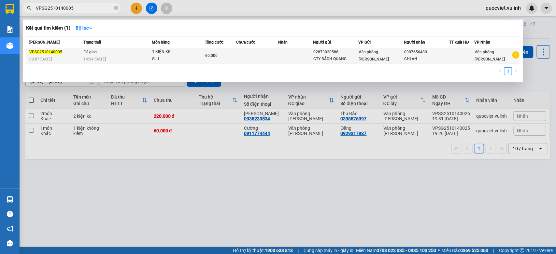
type input "VPSG2510140005"
click at [287, 58] on td at bounding box center [295, 55] width 35 height 15
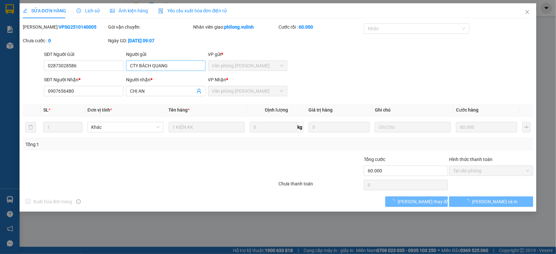
type input "02873028586"
type input "CTY BÁCH QUANG"
type input "0907656480"
type input "CHỊ AN"
type input "60.000"
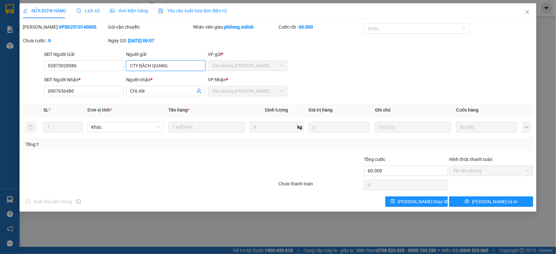
drag, startPoint x: 175, startPoint y: 67, endPoint x: 0, endPoint y: 112, distance: 181.0
click at [0, 111] on div "SỬA ĐƠN HÀNG Lịch sử Ảnh kiện hàng Yêu cầu xuất hóa đơn điện tử Total Paid Fee …" at bounding box center [278, 127] width 556 height 254
drag, startPoint x: 102, startPoint y: 68, endPoint x: 0, endPoint y: 80, distance: 102.6
click at [0, 80] on div "SỬA ĐƠN HÀNG Lịch sử Ảnh kiện hàng Yêu cầu xuất hóa đơn điện tử Total Paid Fee …" at bounding box center [278, 127] width 556 height 254
drag, startPoint x: 149, startPoint y: 91, endPoint x: 0, endPoint y: 103, distance: 149.6
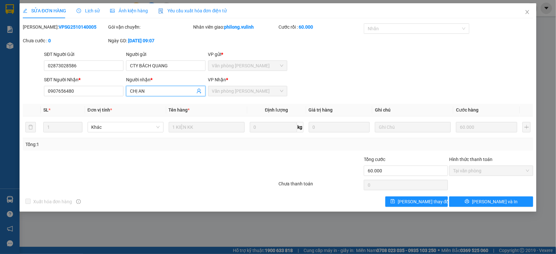
click at [0, 102] on div "SỬA ĐƠN HÀNG Lịch sử Ảnh kiện hàng Yêu cầu xuất hóa đơn điện tử Total Paid Fee …" at bounding box center [278, 127] width 556 height 254
drag, startPoint x: 90, startPoint y: 92, endPoint x: 0, endPoint y: 118, distance: 93.9
click at [0, 114] on div "SỬA ĐƠN HÀNG Lịch sử Ảnh kiện hàng Yêu cầu xuất hóa đơn điện tử Total Paid Fee …" at bounding box center [278, 127] width 556 height 254
click at [528, 10] on icon "close" at bounding box center [526, 11] width 5 height 5
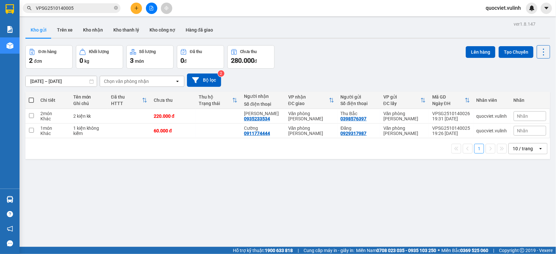
click at [91, 3] on div "Kết quả tìm kiếm ( 1 ) Bộ lọc Mã ĐH Trạng thái Món hàng Tổng cước Chưa cước Nhã…" at bounding box center [63, 8] width 127 height 11
click at [91, 5] on input "VPSG2510140005" at bounding box center [74, 8] width 77 height 7
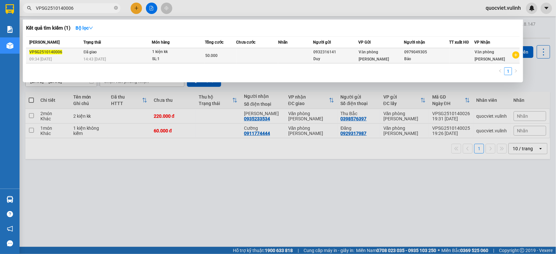
type input "VPSG2510140006"
click at [271, 59] on td at bounding box center [257, 55] width 42 height 15
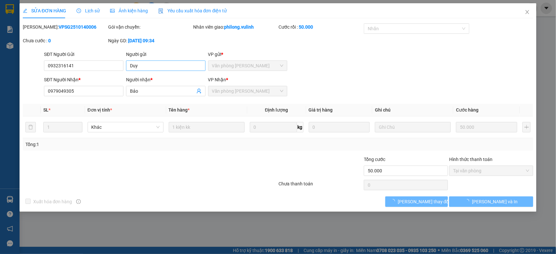
type input "0932316141"
type input "Duy"
type input "0979049305"
type input "Bảo"
type input "50.000"
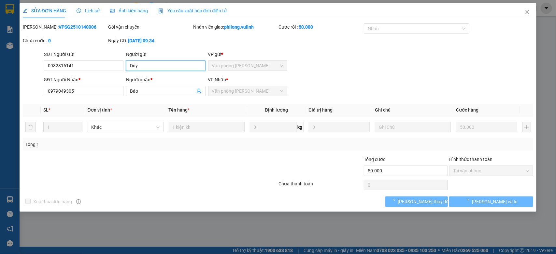
drag, startPoint x: 181, startPoint y: 67, endPoint x: 2, endPoint y: 74, distance: 179.8
click at [2, 74] on div "SỬA ĐƠN HÀNG Lịch sử Ảnh kiện hàng Yêu cầu xuất hóa đơn điện tử Total Paid Fee …" at bounding box center [278, 127] width 556 height 254
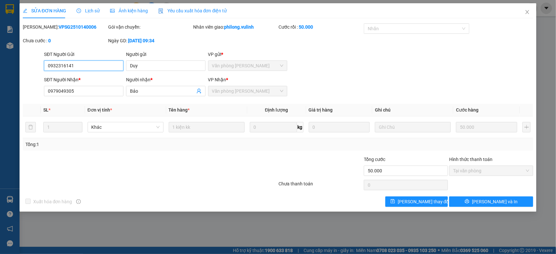
drag, startPoint x: 87, startPoint y: 68, endPoint x: 0, endPoint y: 61, distance: 87.6
click at [0, 61] on div "SỬA ĐƠN HÀNG Lịch sử Ảnh kiện hàng Yêu cầu xuất hóa đơn điện tử Total Paid Fee …" at bounding box center [278, 127] width 556 height 254
drag, startPoint x: 5, startPoint y: 97, endPoint x: 0, endPoint y: 98, distance: 5.0
click at [0, 98] on div "SỬA ĐƠN HÀNG Lịch sử Ảnh kiện hàng Yêu cầu xuất hóa đơn điện tử Total Paid Fee …" at bounding box center [278, 127] width 556 height 254
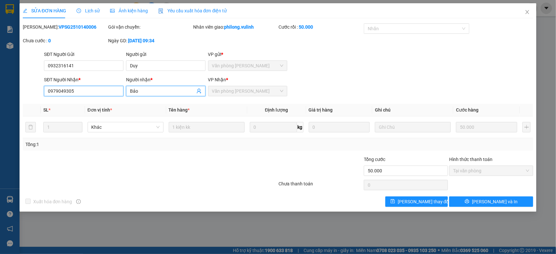
drag, startPoint x: 87, startPoint y: 94, endPoint x: 0, endPoint y: 91, distance: 87.0
click at [0, 91] on div "SỬA ĐƠN HÀNG Lịch sử Ảnh kiện hàng Yêu cầu xuất hóa đơn điện tử Total Paid Fee …" at bounding box center [278, 127] width 556 height 254
click at [525, 9] on icon "close" at bounding box center [526, 11] width 5 height 5
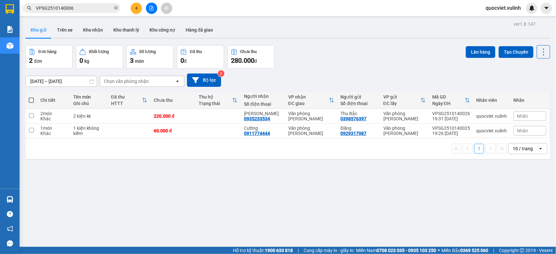
click at [89, 13] on div "Kết quả tìm kiếm ( 1 ) Bộ lọc Mã ĐH Trạng thái Món hàng Tổng cước Chưa cước Nhã…" at bounding box center [63, 8] width 127 height 11
click at [82, 7] on input "VPSG2510140006" at bounding box center [74, 8] width 77 height 7
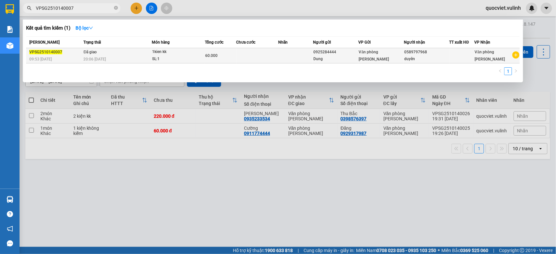
type input "VPSG2510140007"
click at [254, 56] on td at bounding box center [257, 55] width 42 height 15
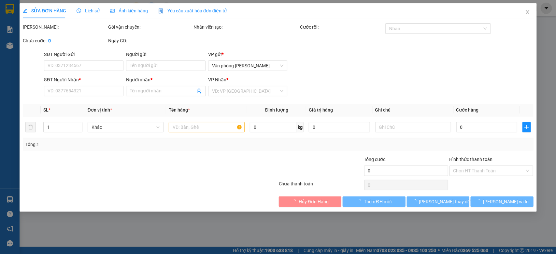
type input "0925284444"
type input "Dung"
type input "0589797968"
type input "duyên"
type input "60.000"
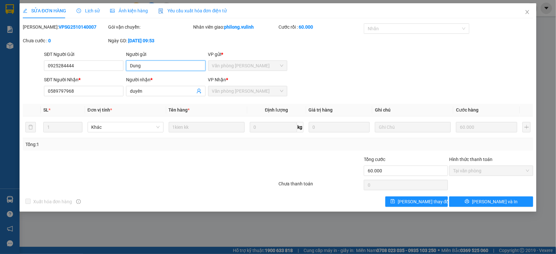
drag, startPoint x: 156, startPoint y: 67, endPoint x: 0, endPoint y: 87, distance: 157.5
click at [0, 86] on div "SỬA ĐƠN HÀNG Lịch sử Ảnh kiện hàng Yêu cầu xuất hóa đơn điện tử Total Paid Fee …" at bounding box center [278, 127] width 556 height 254
drag, startPoint x: 75, startPoint y: 65, endPoint x: 0, endPoint y: 94, distance: 80.6
click at [0, 95] on div "SỬA ĐƠN HÀNG Lịch sử Ảnh kiện hàng Yêu cầu xuất hóa đơn điện tử Total Paid Fee …" at bounding box center [278, 127] width 556 height 254
drag, startPoint x: 152, startPoint y: 93, endPoint x: 0, endPoint y: 120, distance: 154.7
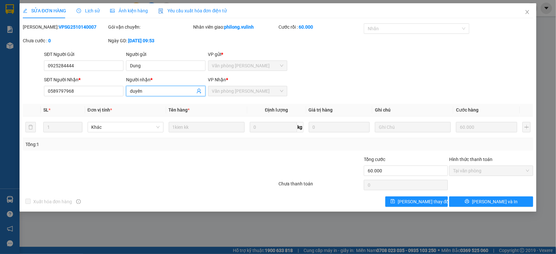
click at [0, 116] on div "SỬA ĐƠN HÀNG Lịch sử Ảnh kiện hàng Yêu cầu xuất hóa đơn điện tử Total Paid Fee …" at bounding box center [278, 127] width 556 height 254
drag, startPoint x: 98, startPoint y: 90, endPoint x: 0, endPoint y: 97, distance: 98.6
click at [0, 97] on div "SỬA ĐƠN HÀNG Lịch sử Ảnh kiện hàng Yêu cầu xuất hóa đơn điện tử Total Paid Fee …" at bounding box center [278, 127] width 556 height 254
click at [526, 13] on icon "close" at bounding box center [526, 11] width 5 height 5
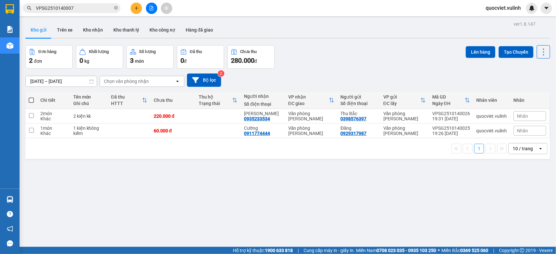
click at [88, 7] on input "VPSG2510140007" at bounding box center [74, 8] width 77 height 7
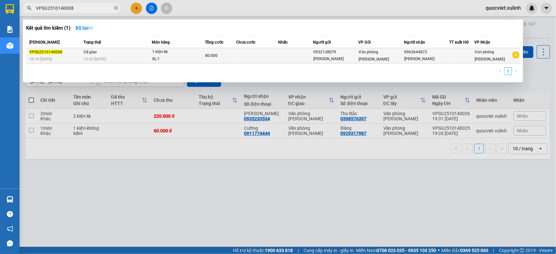
type input "VPSG2510140008"
click at [276, 51] on td at bounding box center [257, 55] width 42 height 15
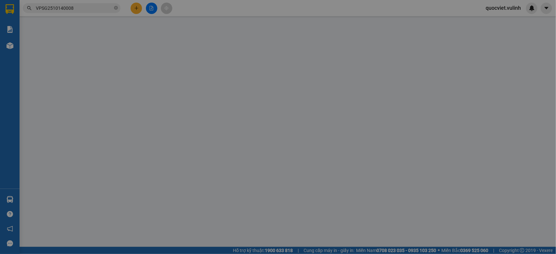
type input "0932138079"
type input "Nguyễn Xuân Văn"
type input "0963644873"
type input "Ngọc Dung"
type input "80.000"
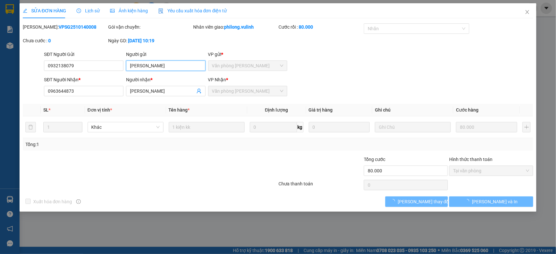
drag, startPoint x: 176, startPoint y: 66, endPoint x: 0, endPoint y: 92, distance: 178.1
click at [0, 92] on div "SỬA ĐƠN HÀNG Lịch sử Ảnh kiện hàng Yêu cầu xuất hóa đơn điện tử Total Paid Fee …" at bounding box center [278, 127] width 556 height 254
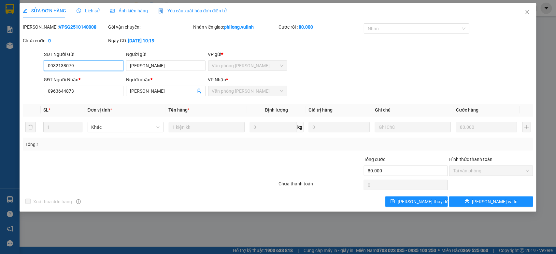
drag, startPoint x: 74, startPoint y: 67, endPoint x: 0, endPoint y: 81, distance: 75.0
click at [0, 80] on div "SỬA ĐƠN HÀNG Lịch sử Ảnh kiện hàng Yêu cầu xuất hóa đơn điện tử Total Paid Fee …" at bounding box center [278, 127] width 556 height 254
drag, startPoint x: 163, startPoint y: 91, endPoint x: 0, endPoint y: 91, distance: 163.4
click at [0, 90] on div "SỬA ĐƠN HÀNG Lịch sử Ảnh kiện hàng Yêu cầu xuất hóa đơn điện tử Total Paid Fee …" at bounding box center [278, 127] width 556 height 254
drag, startPoint x: 91, startPoint y: 83, endPoint x: 43, endPoint y: 82, distance: 48.5
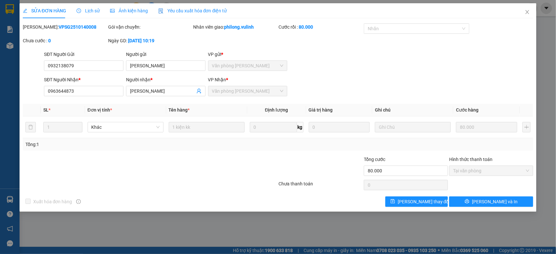
click at [0, 84] on div "SỬA ĐƠN HÀNG Lịch sử Ảnh kiện hàng Yêu cầu xuất hóa đơn điện tử Total Paid Fee …" at bounding box center [278, 127] width 556 height 254
drag, startPoint x: 117, startPoint y: 93, endPoint x: 0, endPoint y: 92, distance: 117.2
click at [0, 92] on div "SỬA ĐƠN HÀNG Lịch sử Ảnh kiện hàng Yêu cầu xuất hóa đơn điện tử Total Paid Fee …" at bounding box center [278, 127] width 556 height 254
click at [527, 12] on icon "close" at bounding box center [527, 12] width 4 height 4
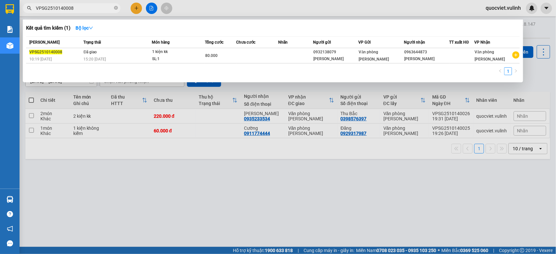
drag, startPoint x: 82, startPoint y: 7, endPoint x: 74, endPoint y: 12, distance: 9.9
click at [82, 8] on input "VPSG2510140008" at bounding box center [74, 8] width 77 height 7
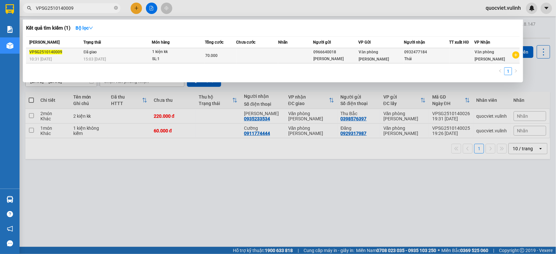
type input "VPSG2510140009"
click at [295, 53] on td at bounding box center [295, 55] width 35 height 15
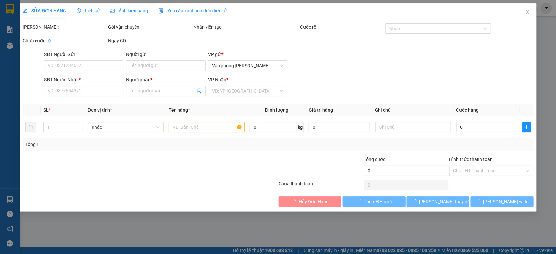
type input "0966640018"
type input "Song Bảo"
type input "0932477184"
type input "Thái"
type input "70.000"
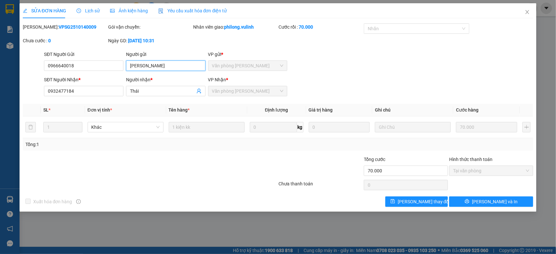
drag, startPoint x: 177, startPoint y: 66, endPoint x: 0, endPoint y: 71, distance: 176.8
click at [9, 70] on div "SỬA ĐƠN HÀNG Lịch sử Ảnh kiện hàng Yêu cầu xuất hóa đơn điện tử Total Paid Fee …" at bounding box center [278, 127] width 556 height 254
drag, startPoint x: 93, startPoint y: 63, endPoint x: 0, endPoint y: 93, distance: 97.8
click at [0, 90] on div "SỬA ĐƠN HÀNG Lịch sử Ảnh kiện hàng Yêu cầu xuất hóa đơn điện tử Total Paid Fee …" at bounding box center [278, 127] width 556 height 254
drag, startPoint x: 157, startPoint y: 89, endPoint x: 36, endPoint y: 97, distance: 121.4
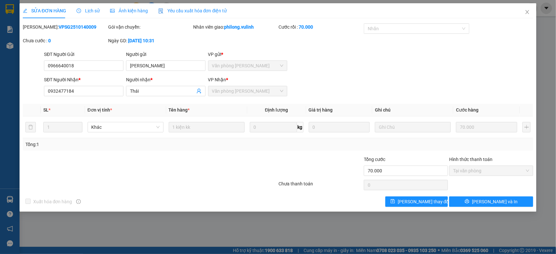
click at [43, 96] on div "SĐT Người Nhận * 0932477184 Người nhận * Thái VP Nhận * Văn phòng Vũ Linh" at bounding box center [289, 87] width 492 height 23
drag, startPoint x: 79, startPoint y: 92, endPoint x: 0, endPoint y: 118, distance: 83.2
click at [0, 107] on div "SỬA ĐƠN HÀNG Lịch sử Ảnh kiện hàng Yêu cầu xuất hóa đơn điện tử Total Paid Fee …" at bounding box center [278, 127] width 556 height 254
click at [524, 15] on span "Close" at bounding box center [527, 12] width 18 height 18
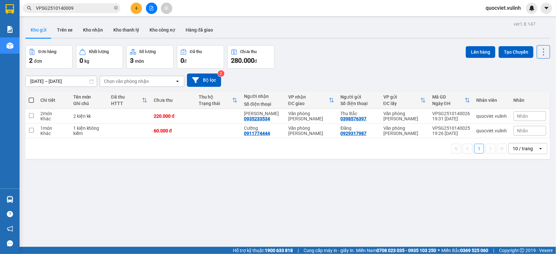
click at [78, 8] on input "VPSG2510140009" at bounding box center [74, 8] width 77 height 7
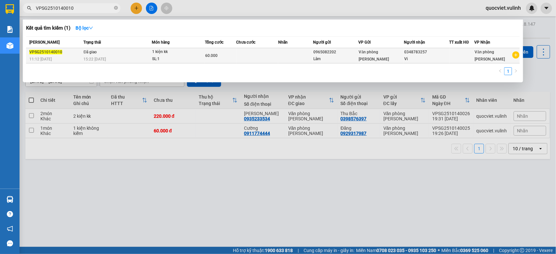
type input "VPSG2510140010"
click at [278, 55] on td at bounding box center [295, 55] width 35 height 15
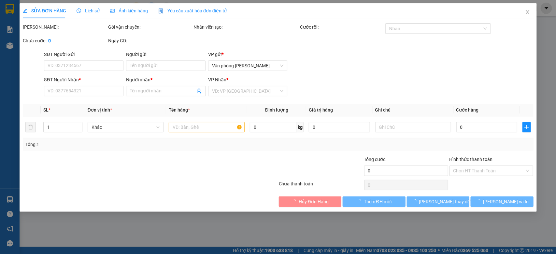
type input "0965082202"
type input "Lâm"
type input "0348783257"
type input "Vi"
type input "60.000"
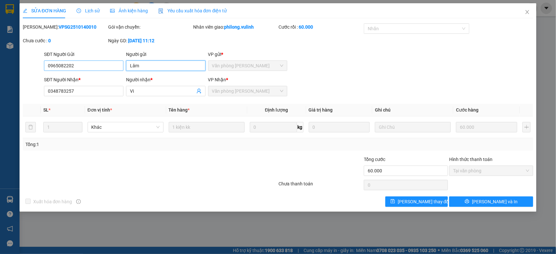
drag, startPoint x: 183, startPoint y: 67, endPoint x: 103, endPoint y: 63, distance: 80.8
click at [103, 63] on div "SĐT Người Gửi 0965082202 Người gửi Lâm Lâm VP gửi * Văn phòng Cao Thắng" at bounding box center [289, 62] width 492 height 23
drag, startPoint x: 43, startPoint y: 71, endPoint x: 38, endPoint y: 70, distance: 5.5
drag, startPoint x: 38, startPoint y: 70, endPoint x: 78, endPoint y: 63, distance: 41.3
click at [78, 63] on input "0965082202" at bounding box center [83, 66] width 79 height 10
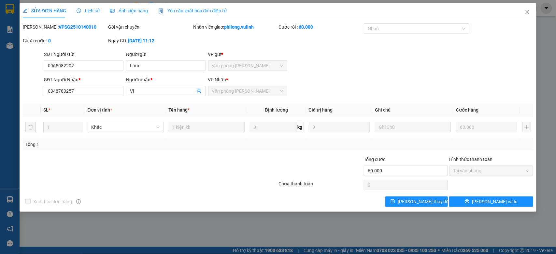
drag, startPoint x: 157, startPoint y: 90, endPoint x: 0, endPoint y: 100, distance: 157.5
click at [11, 94] on div "SỬA ĐƠN HÀNG Lịch sử Ảnh kiện hàng Yêu cầu xuất hóa đơn điện tử Total Paid Fee …" at bounding box center [278, 127] width 556 height 254
drag, startPoint x: 73, startPoint y: 94, endPoint x: 0, endPoint y: 100, distance: 73.5
click at [0, 100] on div "SỬA ĐƠN HÀNG Lịch sử Ảnh kiện hàng Yêu cầu xuất hóa đơn điện tử Total Paid Fee …" at bounding box center [278, 127] width 556 height 254
click at [526, 13] on icon "close" at bounding box center [527, 12] width 4 height 4
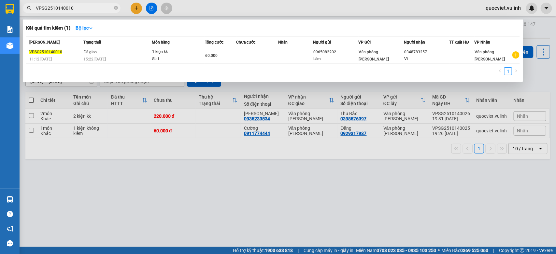
click at [91, 10] on input "VPSG2510140010" at bounding box center [74, 8] width 77 height 7
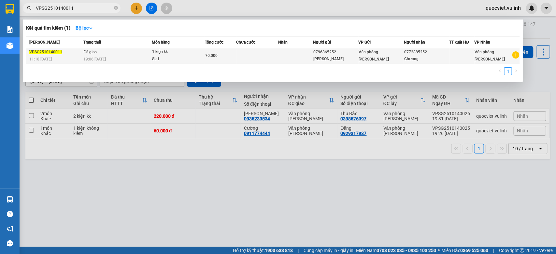
type input "VPSG2510140011"
click at [260, 56] on td at bounding box center [257, 55] width 42 height 15
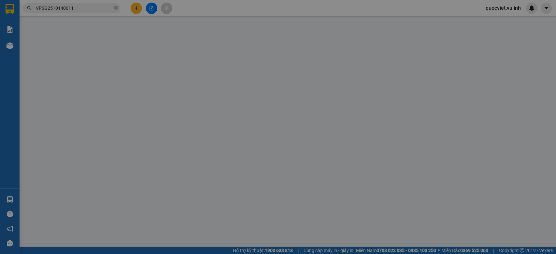
type input "0796865252"
type input "[PERSON_NAME]"
type input "0772885252"
type input "Chương"
type input "70.000"
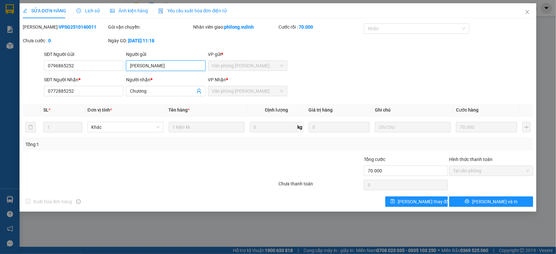
drag, startPoint x: 167, startPoint y: 68, endPoint x: 0, endPoint y: 83, distance: 167.7
click at [0, 83] on div "SỬA ĐƠN HÀNG Lịch sử Ảnh kiện hàng Yêu cầu xuất hóa đơn điện tử Total Paid Fee …" at bounding box center [278, 127] width 556 height 254
drag, startPoint x: 97, startPoint y: 63, endPoint x: 0, endPoint y: 93, distance: 101.4
click at [0, 86] on div "SỬA ĐƠN HÀNG Lịch sử Ảnh kiện hàng Yêu cầu xuất hóa đơn điện tử Total Paid Fee …" at bounding box center [278, 127] width 556 height 254
drag, startPoint x: 158, startPoint y: 92, endPoint x: 0, endPoint y: 153, distance: 169.7
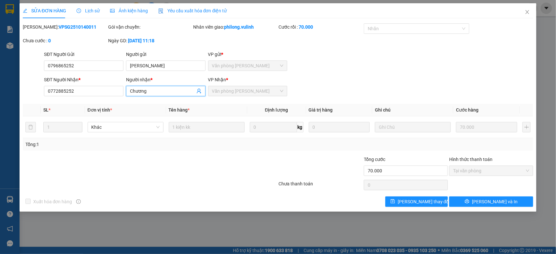
click at [0, 153] on div "SỬA ĐƠN HÀNG Lịch sử Ảnh kiện hàng Yêu cầu xuất hóa đơn điện tử Total Paid Fee …" at bounding box center [278, 127] width 556 height 254
drag, startPoint x: 91, startPoint y: 91, endPoint x: 0, endPoint y: 119, distance: 95.4
click at [0, 109] on div "SỬA ĐƠN HÀNG Lịch sử Ảnh kiện hàng Yêu cầu xuất hóa đơn điện tử Total Paid Fee …" at bounding box center [278, 127] width 556 height 254
click at [526, 10] on icon "close" at bounding box center [526, 11] width 5 height 5
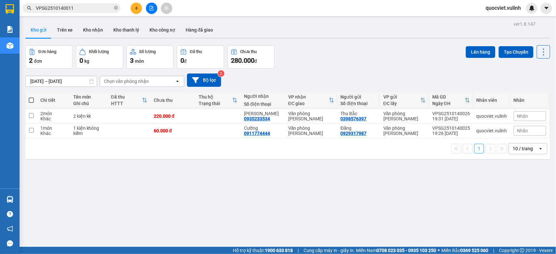
click at [102, 4] on span "VPSG2510140011" at bounding box center [72, 8] width 98 height 10
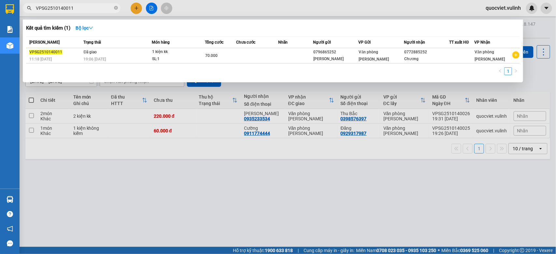
click at [101, 5] on input "VPSG2510140011" at bounding box center [74, 8] width 77 height 7
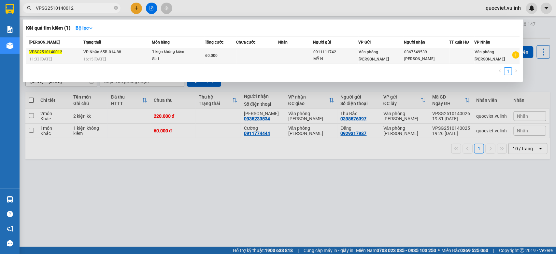
type input "VPSG2510140012"
click at [279, 62] on td at bounding box center [295, 55] width 35 height 15
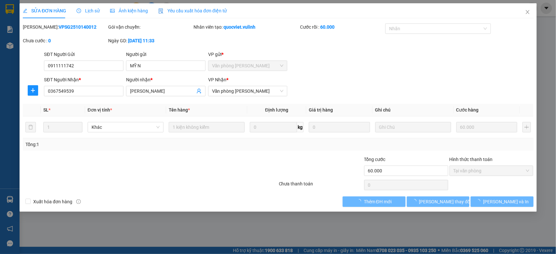
type input "0911111742"
type input "MỸ N"
type input "0367549539"
type input "[PERSON_NAME]"
type input "60.000"
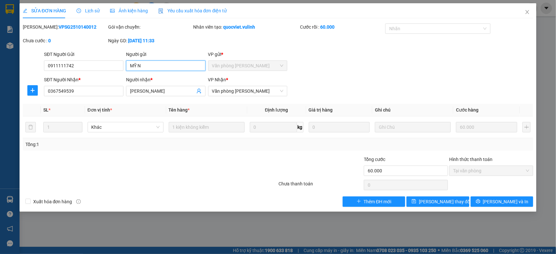
drag, startPoint x: 179, startPoint y: 67, endPoint x: 0, endPoint y: 97, distance: 181.5
click at [0, 97] on div "SỬA ĐƠN HÀNG Lịch sử Ảnh kiện hàng Yêu cầu xuất hóa đơn điện tử Total Paid Fee …" at bounding box center [278, 127] width 556 height 254
drag, startPoint x: 86, startPoint y: 61, endPoint x: 4, endPoint y: 87, distance: 85.5
click at [4, 87] on div "SỬA ĐƠN HÀNG Lịch sử Ảnh kiện hàng Yêu cầu xuất hóa đơn điện tử Total Paid Fee …" at bounding box center [278, 127] width 556 height 254
drag, startPoint x: 150, startPoint y: 90, endPoint x: 0, endPoint y: 130, distance: 155.7
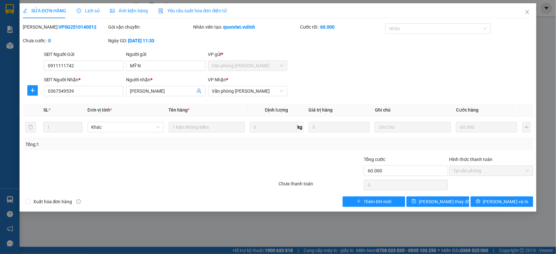
click at [0, 124] on div "SỬA ĐƠN HÀNG Lịch sử Ảnh kiện hàng Yêu cầu xuất hóa đơn điện tử Total Paid Fee …" at bounding box center [278, 127] width 556 height 254
drag, startPoint x: 85, startPoint y: 92, endPoint x: 0, endPoint y: 117, distance: 89.0
click at [0, 117] on div "SỬA ĐƠN HÀNG Lịch sử Ảnh kiện hàng Yêu cầu xuất hóa đơn điện tử Total Paid Fee …" at bounding box center [278, 127] width 556 height 254
click at [523, 10] on span "Close" at bounding box center [527, 12] width 18 height 18
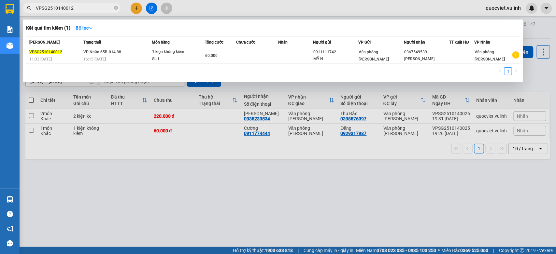
click at [86, 9] on input "VPSG2510140012" at bounding box center [74, 8] width 77 height 7
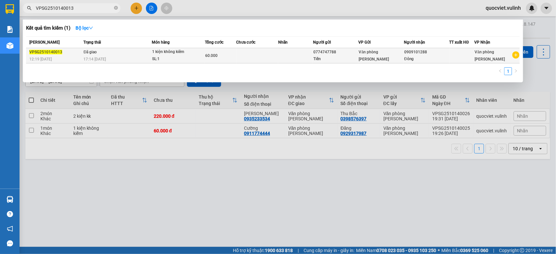
type input "VPSG2510140013"
click at [308, 56] on td at bounding box center [295, 55] width 35 height 15
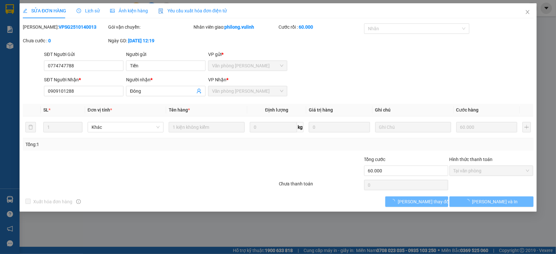
type input "0774747788"
type input "Tiến"
type input "0909101288"
type input "Đông"
type input "60.000"
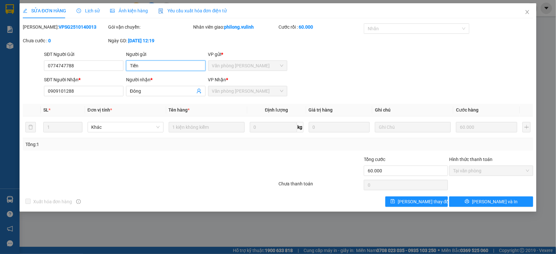
drag, startPoint x: 177, startPoint y: 63, endPoint x: 0, endPoint y: 105, distance: 181.6
click at [0, 103] on div "SỬA ĐƠN HÀNG Lịch sử Ảnh kiện hàng Yêu cầu xuất hóa đơn điện tử Total Paid Fee …" at bounding box center [278, 127] width 556 height 254
drag, startPoint x: 85, startPoint y: 63, endPoint x: 0, endPoint y: 103, distance: 94.1
click at [0, 82] on div "SỬA ĐƠN HÀNG Lịch sử Ảnh kiện hàng Yêu cầu xuất hóa đơn điện tử Total Paid Fee …" at bounding box center [278, 127] width 556 height 254
drag, startPoint x: 151, startPoint y: 94, endPoint x: 0, endPoint y: 103, distance: 151.7
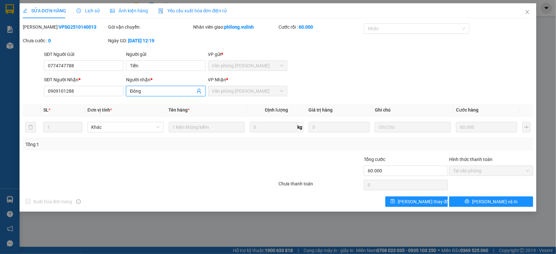
click at [0, 103] on div "SỬA ĐƠN HÀNG Lịch sử Ảnh kiện hàng Yêu cầu xuất hóa đơn điện tử Total Paid Fee …" at bounding box center [278, 127] width 556 height 254
drag, startPoint x: 88, startPoint y: 90, endPoint x: 0, endPoint y: 115, distance: 91.4
click at [0, 115] on div "SỬA ĐƠN HÀNG Lịch sử Ảnh kiện hàng Yêu cầu xuất hóa đơn điện tử Total Paid Fee …" at bounding box center [278, 127] width 556 height 254
click at [527, 13] on icon "close" at bounding box center [526, 11] width 5 height 5
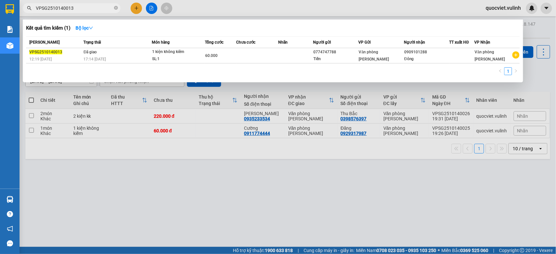
click at [86, 10] on input "VPSG2510140013" at bounding box center [74, 8] width 77 height 7
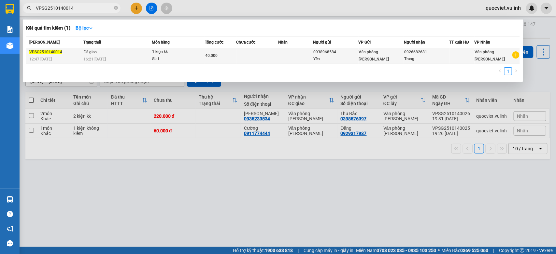
type input "VPSG2510140014"
click at [285, 52] on td at bounding box center [295, 55] width 35 height 15
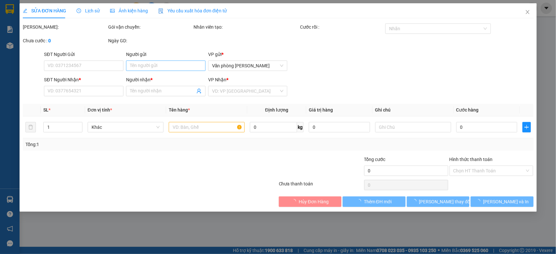
type input "0938968584"
type input "Yến"
type input "0926682681"
type input "Trang"
type input "40.000"
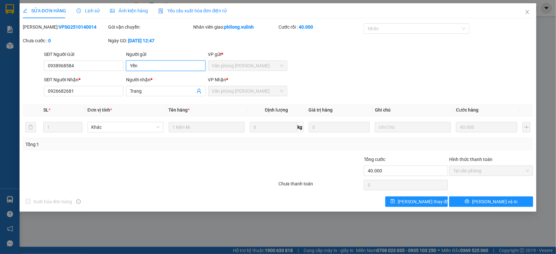
drag, startPoint x: 172, startPoint y: 70, endPoint x: 0, endPoint y: 77, distance: 172.1
click at [0, 76] on div "SỬA ĐƠN HÀNG Lịch sử Ảnh kiện hàng Yêu cầu xuất hóa đơn điện tử Total Paid Fee …" at bounding box center [278, 127] width 556 height 254
drag, startPoint x: 92, startPoint y: 63, endPoint x: 33, endPoint y: 76, distance: 60.4
click at [39, 74] on form "SĐT Người Gửi 0938968584 0938968584 Người gửi Yến VP gửi * Văn phòng Cao Thắng …" at bounding box center [278, 75] width 510 height 48
drag, startPoint x: 164, startPoint y: 96, endPoint x: 148, endPoint y: 93, distance: 15.9
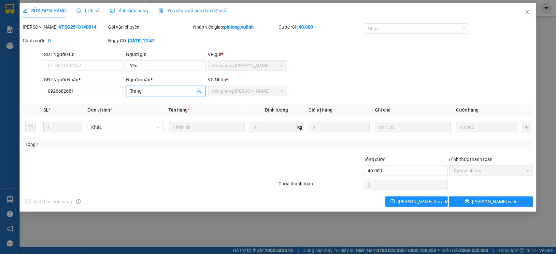
click at [148, 93] on span "Trang" at bounding box center [165, 91] width 79 height 10
drag, startPoint x: 147, startPoint y: 93, endPoint x: 0, endPoint y: 100, distance: 147.0
click at [1, 99] on div "SỬA ĐƠN HÀNG Lịch sử Ảnh kiện hàng Yêu cầu xuất hóa đơn điện tử Total Paid Fee …" at bounding box center [278, 127] width 556 height 254
drag, startPoint x: 80, startPoint y: 90, endPoint x: 0, endPoint y: 118, distance: 84.3
click at [0, 116] on div "SỬA ĐƠN HÀNG Lịch sử Ảnh kiện hàng Yêu cầu xuất hóa đơn điện tử Total Paid Fee …" at bounding box center [278, 127] width 556 height 254
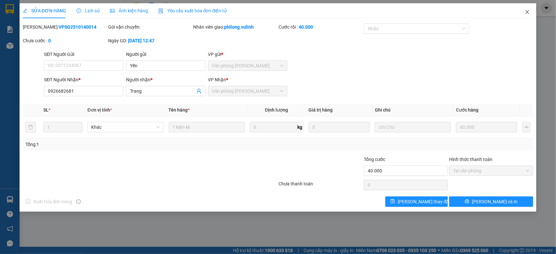
click at [523, 16] on span "Close" at bounding box center [527, 12] width 18 height 18
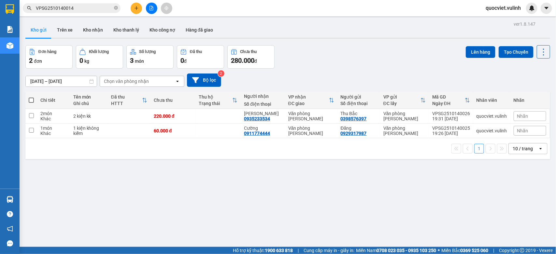
click at [87, 10] on input "VPSG2510140014" at bounding box center [74, 8] width 77 height 7
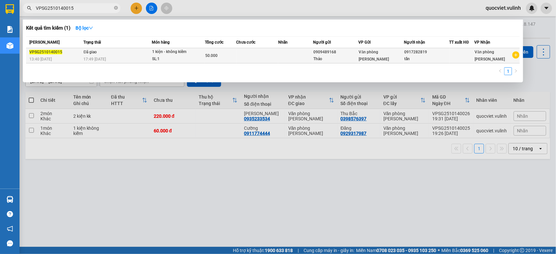
type input "VPSG2510140015"
click at [278, 59] on td at bounding box center [295, 55] width 35 height 15
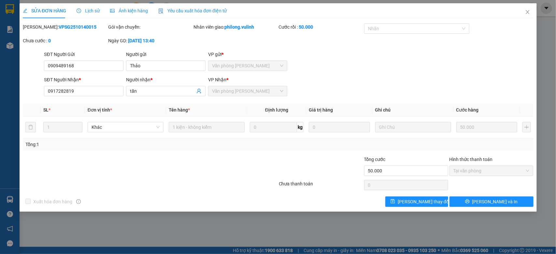
type input "0909489168"
type input "Thảo"
type input "0917282819"
type input "tấn"
type input "50.000"
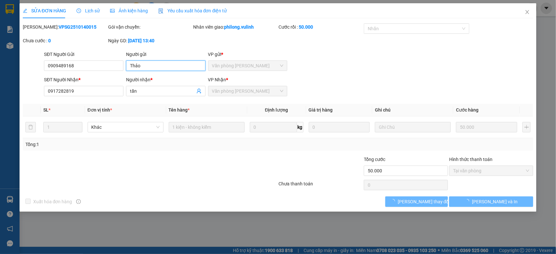
click at [0, 71] on div "SỬA ĐƠN HÀNG Lịch sử Ảnh kiện hàng Yêu cầu xuất hóa đơn điện tử Total Paid Fee …" at bounding box center [278, 127] width 556 height 254
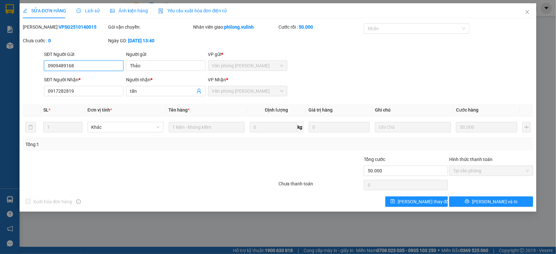
drag, startPoint x: 97, startPoint y: 62, endPoint x: 0, endPoint y: 112, distance: 108.6
click at [0, 109] on div "SỬA ĐƠN HÀNG Lịch sử Ảnh kiện hàng Yêu cầu xuất hóa đơn điện tử Total Paid Fee …" at bounding box center [278, 127] width 556 height 254
drag, startPoint x: 158, startPoint y: 93, endPoint x: 0, endPoint y: 98, distance: 158.3
click at [0, 98] on div "SỬA ĐƠN HÀNG Lịch sử Ảnh kiện hàng Yêu cầu xuất hóa đơn điện tử Total Paid Fee …" at bounding box center [278, 127] width 556 height 254
drag, startPoint x: 85, startPoint y: 92, endPoint x: 0, endPoint y: 98, distance: 84.8
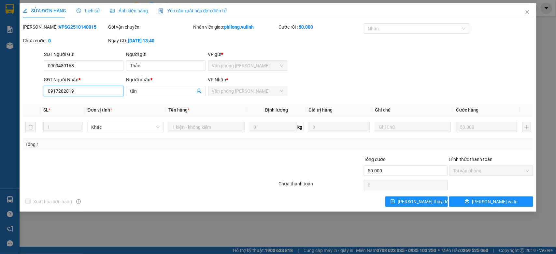
click at [0, 98] on div "SỬA ĐƠN HÀNG Lịch sử Ảnh kiện hàng Yêu cầu xuất hóa đơn điện tử Total Paid Fee …" at bounding box center [278, 127] width 556 height 254
click at [527, 13] on icon "close" at bounding box center [527, 12] width 4 height 4
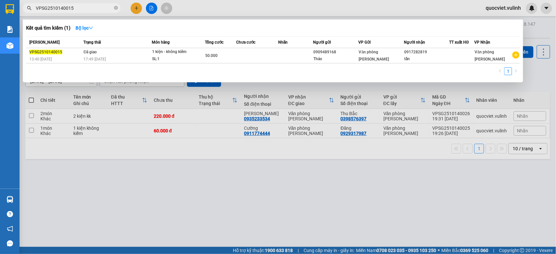
click at [92, 8] on input "VPSG2510140015" at bounding box center [74, 8] width 77 height 7
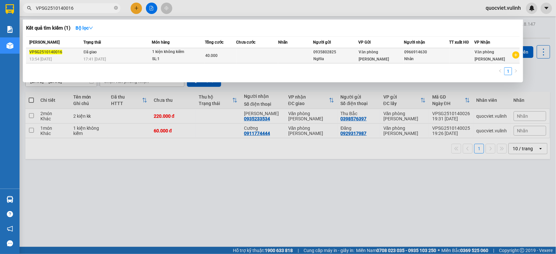
type input "VPSG2510140016"
click at [298, 53] on td at bounding box center [295, 55] width 35 height 15
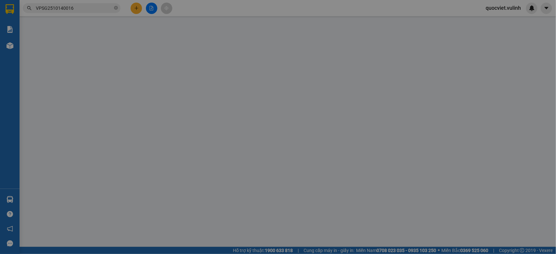
type input "0935802825"
type input "Nghĩa"
type input "0966914630"
type input "Nhân"
type input "40.000"
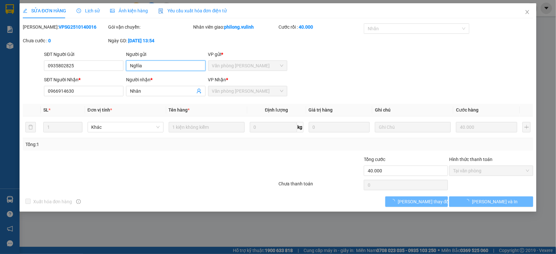
drag, startPoint x: 173, startPoint y: 66, endPoint x: 0, endPoint y: 87, distance: 174.1
click at [0, 87] on div "SỬA ĐƠN HÀNG Lịch sử Ảnh kiện hàng Yêu cầu xuất hóa đơn điện tử Total Paid Fee …" at bounding box center [278, 127] width 556 height 254
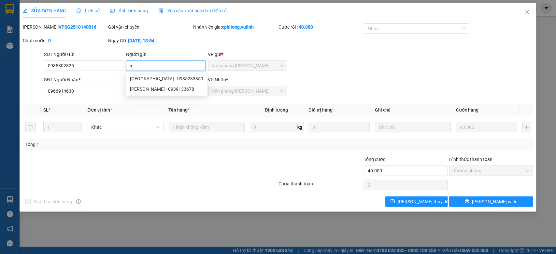
type input "x"
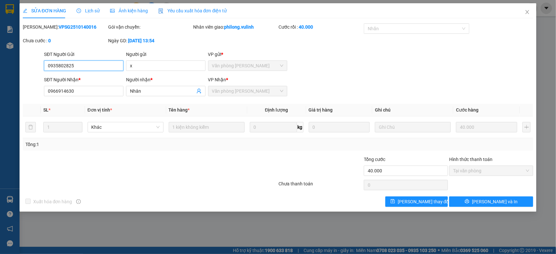
drag, startPoint x: 102, startPoint y: 67, endPoint x: 65, endPoint y: 66, distance: 36.5
click at [65, 66] on input "0935802825" at bounding box center [83, 66] width 79 height 10
click at [85, 65] on input "0935802825" at bounding box center [83, 66] width 79 height 10
drag, startPoint x: 86, startPoint y: 65, endPoint x: 0, endPoint y: 61, distance: 86.4
click at [0, 61] on div "SỬA ĐƠN HÀNG Lịch sử Ảnh kiện hàng Yêu cầu xuất hóa đơn điện tử Total Paid Fee …" at bounding box center [278, 127] width 556 height 254
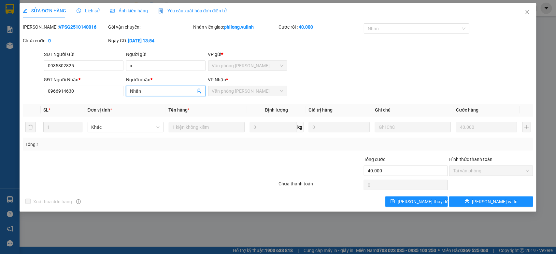
drag, startPoint x: 142, startPoint y: 93, endPoint x: 0, endPoint y: 108, distance: 143.0
click at [0, 107] on div "SỬA ĐƠN HÀNG Lịch sử Ảnh kiện hàng Yêu cầu xuất hóa đơn điện tử Total Paid Fee …" at bounding box center [278, 127] width 556 height 254
drag, startPoint x: 81, startPoint y: 94, endPoint x: 0, endPoint y: 116, distance: 83.6
click at [0, 105] on div "SỬA ĐƠN HÀNG Lịch sử Ảnh kiện hàng Yêu cầu xuất hóa đơn điện tử Total Paid Fee …" at bounding box center [278, 127] width 556 height 254
click at [524, 13] on icon "close" at bounding box center [526, 11] width 5 height 5
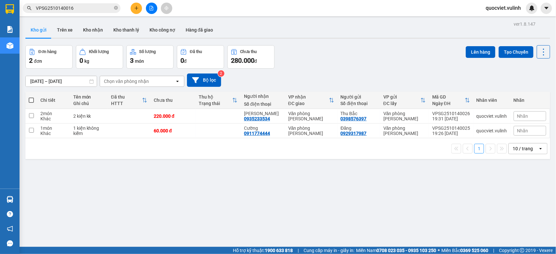
click at [85, 7] on input "VPSG2510140016" at bounding box center [74, 8] width 77 height 7
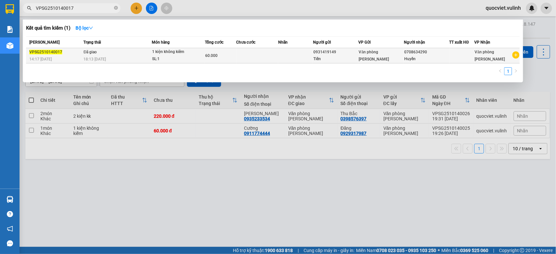
type input "VPSG2510140017"
click at [250, 57] on td at bounding box center [257, 55] width 42 height 15
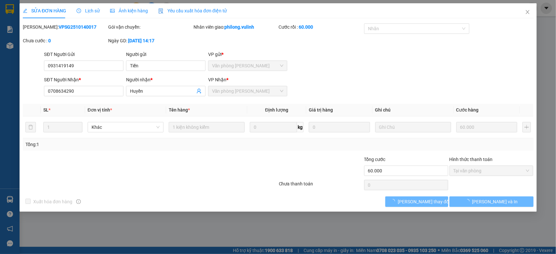
type input "0931419149"
type input "Tiến"
type input "0708634290"
type input "Huyền"
type input "60.000"
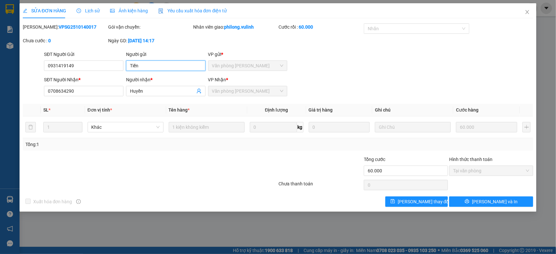
drag, startPoint x: 164, startPoint y: 66, endPoint x: 0, endPoint y: 149, distance: 184.3
click at [0, 134] on div "SỬA ĐƠN HÀNG Lịch sử Ảnh kiện hàng Yêu cầu xuất hóa đơn điện tử Total Paid Fee …" at bounding box center [278, 127] width 556 height 254
drag, startPoint x: 85, startPoint y: 63, endPoint x: 0, endPoint y: 161, distance: 130.4
click at [0, 116] on div "SỬA ĐƠN HÀNG Lịch sử Ảnh kiện hàng Yêu cầu xuất hóa đơn điện tử Total Paid Fee …" at bounding box center [278, 127] width 556 height 254
drag, startPoint x: 147, startPoint y: 89, endPoint x: 0, endPoint y: 124, distance: 151.3
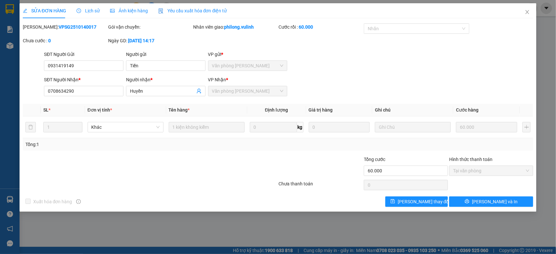
click at [0, 124] on div "SỬA ĐƠN HÀNG Lịch sử Ảnh kiện hàng Yêu cầu xuất hóa đơn điện tử Total Paid Fee …" at bounding box center [278, 127] width 556 height 254
drag, startPoint x: 98, startPoint y: 89, endPoint x: 0, endPoint y: 140, distance: 110.5
click at [0, 131] on div "SỬA ĐƠN HÀNG Lịch sử Ảnh kiện hàng Yêu cầu xuất hóa đơn điện tử Total Paid Fee …" at bounding box center [278, 127] width 556 height 254
click at [524, 12] on span "Close" at bounding box center [527, 12] width 18 height 18
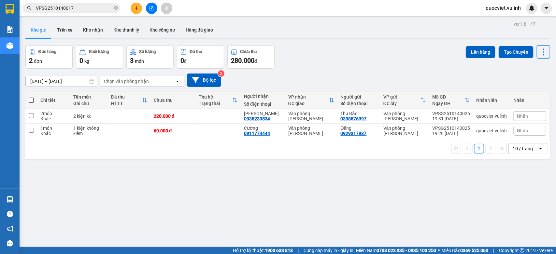
click at [81, 3] on span "VPSG2510140017" at bounding box center [72, 8] width 98 height 10
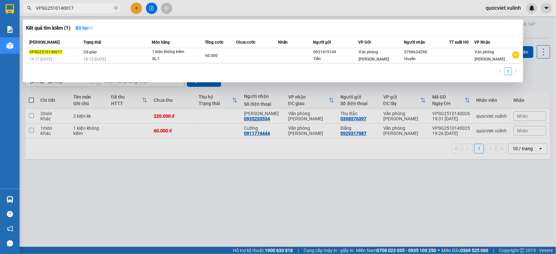
click at [81, 7] on input "VPSG2510140017" at bounding box center [74, 8] width 77 height 7
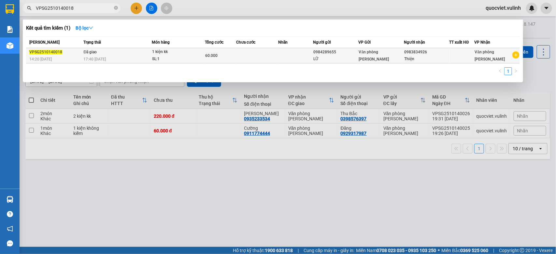
click at [340, 56] on div "LỮ" at bounding box center [335, 59] width 45 height 7
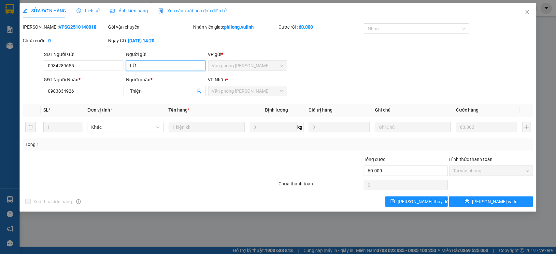
drag, startPoint x: 177, startPoint y: 64, endPoint x: 0, endPoint y: 104, distance: 181.7
click at [0, 99] on div "SỬA ĐƠN HÀNG Lịch sử Ảnh kiện hàng Yêu cầu xuất hóa đơn điện tử Total Paid Fee …" at bounding box center [278, 127] width 556 height 254
drag, startPoint x: 99, startPoint y: 67, endPoint x: 0, endPoint y: 127, distance: 115.6
click at [0, 105] on div "SỬA ĐƠN HÀNG Lịch sử Ảnh kiện hàng Yêu cầu xuất hóa đơn điện tử Total Paid Fee …" at bounding box center [278, 127] width 556 height 254
drag, startPoint x: 147, startPoint y: 95, endPoint x: 0, endPoint y: 106, distance: 146.9
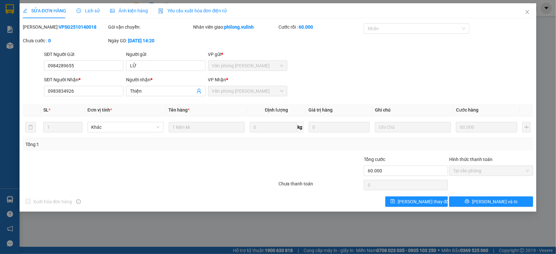
click at [0, 105] on div "SỬA ĐƠN HÀNG Lịch sử Ảnh kiện hàng Yêu cầu xuất hóa đơn điện tử Total Paid Fee …" at bounding box center [278, 127] width 556 height 254
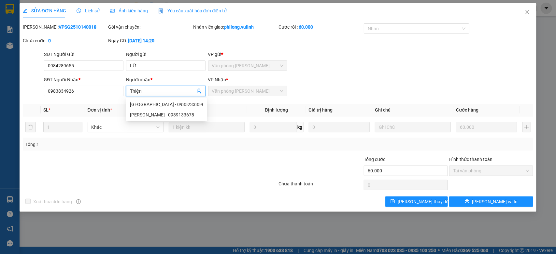
drag, startPoint x: 144, startPoint y: 90, endPoint x: 15, endPoint y: 121, distance: 132.3
click at [40, 116] on div "Total Paid Fee 60.000 Total UnPaid Fee 0 Cash Collection Total Fee Mã ĐH: VPSG2…" at bounding box center [278, 115] width 510 height 184
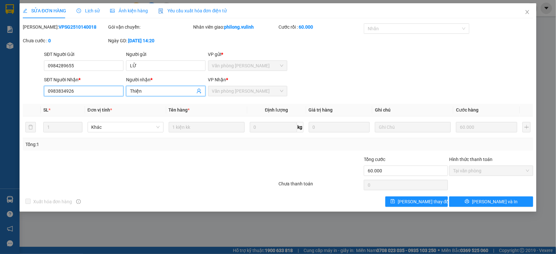
drag, startPoint x: 93, startPoint y: 92, endPoint x: 0, endPoint y: 147, distance: 108.3
click at [0, 147] on div "SỬA ĐƠN HÀNG Lịch sử Ảnh kiện hàng Yêu cầu xuất hóa đơn điện tử Total Paid Fee …" at bounding box center [278, 127] width 556 height 254
click at [529, 16] on span "Close" at bounding box center [527, 12] width 18 height 18
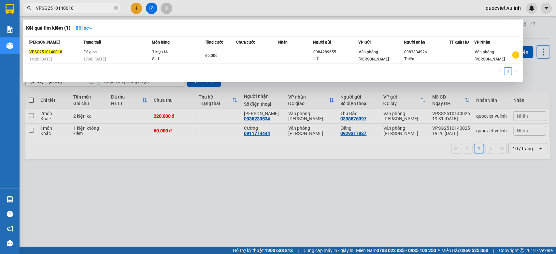
click at [94, 7] on input "VPSG2510140018" at bounding box center [74, 8] width 77 height 7
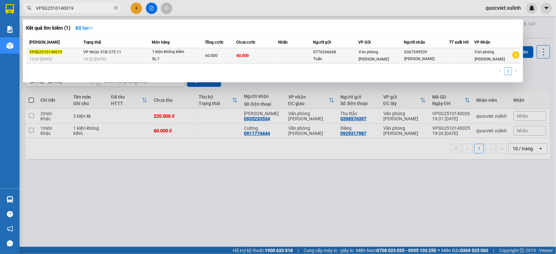
click at [284, 58] on td at bounding box center [295, 55] width 35 height 15
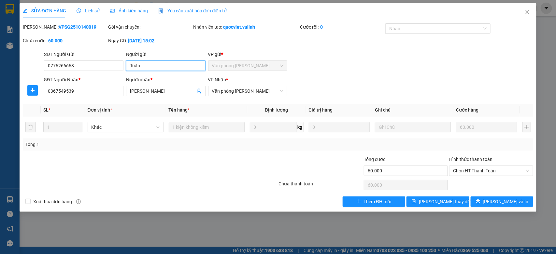
drag, startPoint x: 173, startPoint y: 66, endPoint x: 0, endPoint y: 108, distance: 177.7
click at [0, 98] on div "SỬA ĐƠN HÀNG Lịch sử Ảnh kiện hàng Yêu cầu xuất hóa đơn điện tử Total Paid Fee …" at bounding box center [278, 127] width 556 height 254
drag, startPoint x: 82, startPoint y: 64, endPoint x: 0, endPoint y: 72, distance: 82.7
click at [0, 72] on div "SỬA ĐƠN HÀNG Lịch sử Ảnh kiện hàng Yêu cầu xuất hóa đơn điện tử Total Paid Fee …" at bounding box center [278, 127] width 556 height 254
drag, startPoint x: 170, startPoint y: 93, endPoint x: 0, endPoint y: 95, distance: 169.6
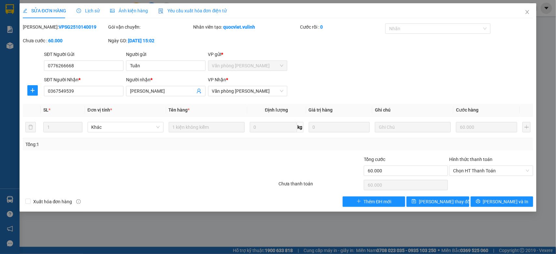
click at [0, 95] on div "SỬA ĐƠN HÀNG Lịch sử Ảnh kiện hàng Yêu cầu xuất hóa đơn điện tử Total Paid Fee …" at bounding box center [278, 127] width 556 height 254
drag, startPoint x: 82, startPoint y: 89, endPoint x: 0, endPoint y: 138, distance: 95.2
click at [0, 133] on div "SỬA ĐƠN HÀNG Lịch sử Ảnh kiện hàng Yêu cầu xuất hóa đơn điện tử Total Paid Fee …" at bounding box center [278, 127] width 556 height 254
click at [530, 8] on span "Close" at bounding box center [527, 12] width 18 height 18
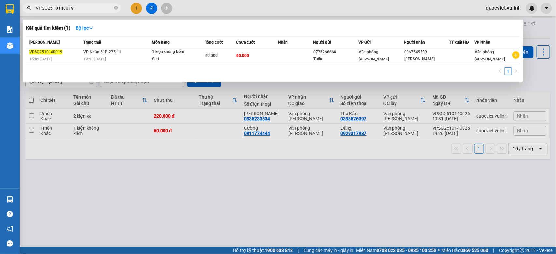
click at [93, 4] on span "VPSG2510140019" at bounding box center [72, 8] width 98 height 10
click at [100, 7] on input "VPSG2510140019" at bounding box center [74, 8] width 77 height 7
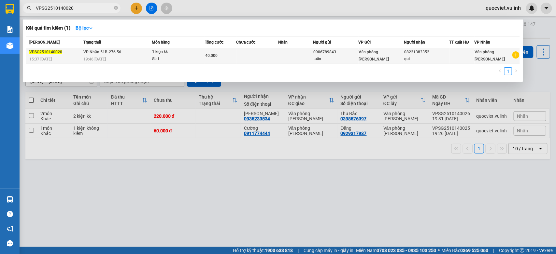
click at [296, 62] on td at bounding box center [295, 55] width 35 height 15
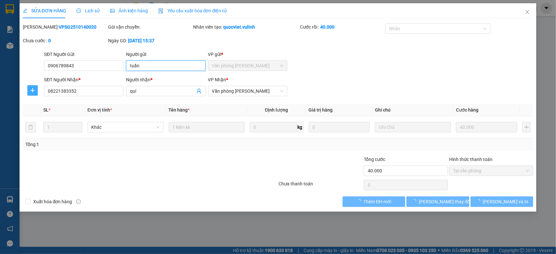
click at [30, 88] on form "SĐT Người Gửi 0906789843 0906789843 Người gửi tuấn VP gửi * Văn phòng Cao Thắng…" at bounding box center [278, 75] width 510 height 48
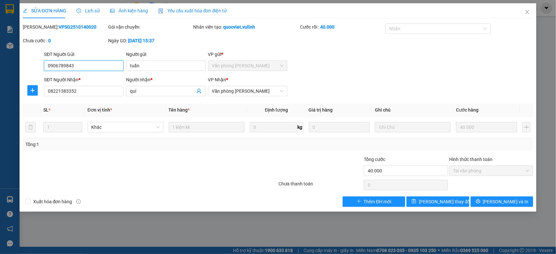
drag, startPoint x: 0, startPoint y: 0, endPoint x: 0, endPoint y: 99, distance: 98.6
click at [0, 99] on div "SỬA ĐƠN HÀNG Lịch sử Ảnh kiện hàng Yêu cầu xuất hóa đơn điện tử Total Paid Fee …" at bounding box center [278, 127] width 556 height 254
drag, startPoint x: 155, startPoint y: 90, endPoint x: 0, endPoint y: 132, distance: 160.6
click at [0, 132] on div "SỬA ĐƠN HÀNG Lịch sử Ảnh kiện hàng Yêu cầu xuất hóa đơn điện tử Total Paid Fee …" at bounding box center [278, 127] width 556 height 254
drag, startPoint x: 81, startPoint y: 95, endPoint x: 0, endPoint y: 64, distance: 86.7
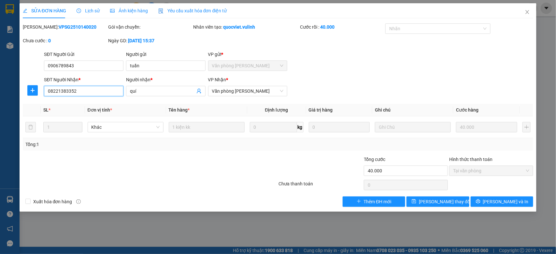
click at [0, 64] on div "SỬA ĐƠN HÀNG Lịch sử Ảnh kiện hàng Yêu cầu xuất hóa đơn điện tử Total Paid Fee …" at bounding box center [278, 127] width 556 height 254
click at [526, 9] on icon "close" at bounding box center [526, 11] width 5 height 5
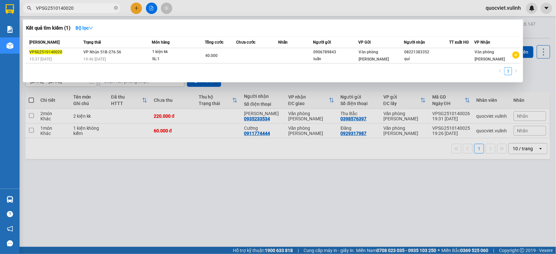
click at [91, 4] on span "VPSG2510140020" at bounding box center [72, 8] width 98 height 10
click at [88, 10] on input "VPSG2510140020" at bounding box center [74, 8] width 77 height 7
click at [87, 9] on input "VPSG2510140020" at bounding box center [74, 8] width 77 height 7
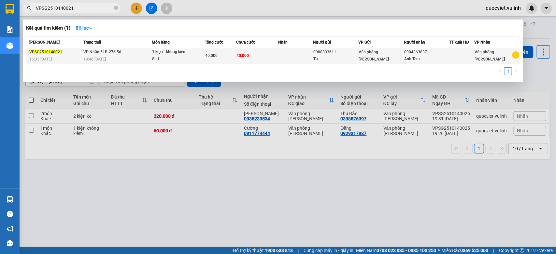
type input "VPSG2510140021"
click at [323, 54] on div "0908833611" at bounding box center [335, 52] width 45 height 7
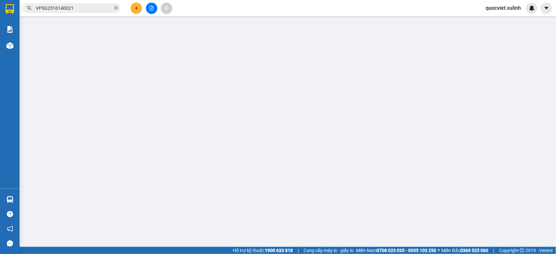
type input "0908833611"
type input "Từ"
type input "0904863837"
type input "Anh Tâm"
type input "40.000"
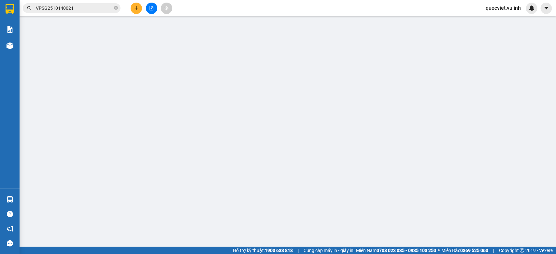
type input "40.000"
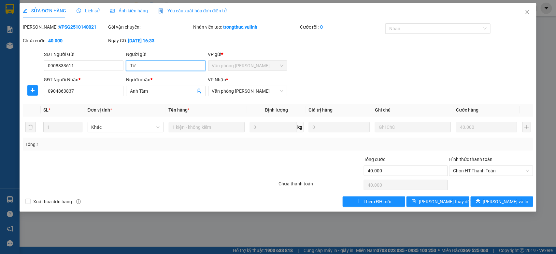
drag, startPoint x: 152, startPoint y: 69, endPoint x: 0, endPoint y: 92, distance: 153.5
click at [0, 91] on div "SỬA ĐƠN HÀNG Lịch sử Ảnh kiện hàng Yêu cầu xuất hóa đơn điện tử Total Paid Fee …" at bounding box center [278, 127] width 556 height 254
drag, startPoint x: 88, startPoint y: 67, endPoint x: 0, endPoint y: 103, distance: 95.0
click at [0, 95] on div "SỬA ĐƠN HÀNG Lịch sử Ảnh kiện hàng Yêu cầu xuất hóa đơn điện tử Total Paid Fee …" at bounding box center [278, 127] width 556 height 254
drag, startPoint x: 148, startPoint y: 90, endPoint x: 2, endPoint y: 138, distance: 154.0
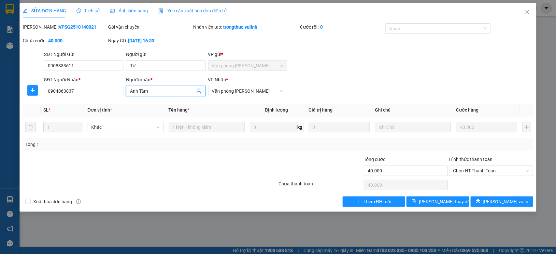
click at [0, 113] on div "SỬA ĐƠN HÀNG Lịch sử Ảnh kiện hàng Yêu cầu xuất hóa đơn điện tử Total Paid Fee …" at bounding box center [278, 127] width 556 height 254
drag, startPoint x: 87, startPoint y: 88, endPoint x: 0, endPoint y: 106, distance: 88.6
click at [0, 106] on div "SỬA ĐƠN HÀNG Lịch sử Ảnh kiện hàng Yêu cầu xuất hóa đơn điện tử Total Paid Fee …" at bounding box center [278, 127] width 556 height 254
click at [527, 9] on icon "close" at bounding box center [526, 11] width 5 height 5
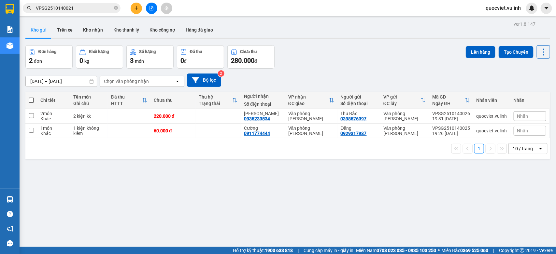
click at [90, 9] on input "VPSG2510140021" at bounding box center [74, 8] width 77 height 7
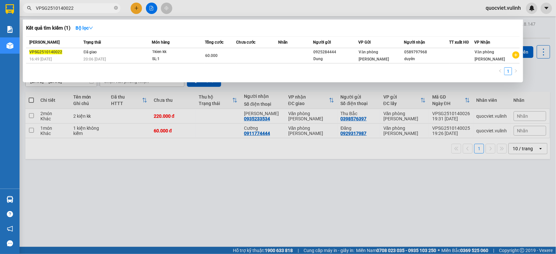
type input "VPSG2510140022"
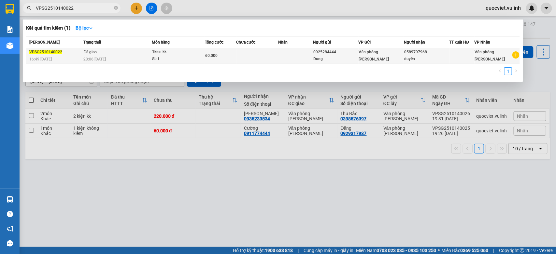
click at [293, 51] on td at bounding box center [295, 55] width 35 height 15
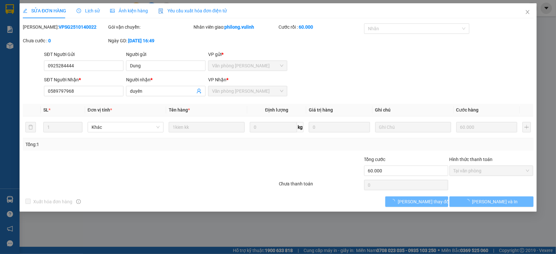
type input "0925284444"
type input "Dung"
type input "0589797968"
type input "duyên"
type input "60.000"
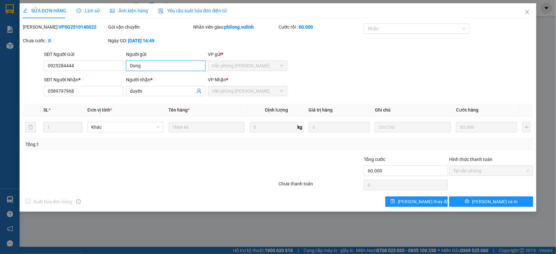
drag, startPoint x: 157, startPoint y: 63, endPoint x: 0, endPoint y: 81, distance: 158.3
click at [0, 81] on div "SỬA ĐƠN HÀNG Lịch sử Ảnh kiện hàng Yêu cầu xuất hóa đơn điện tử Total Paid Fee …" at bounding box center [278, 127] width 556 height 254
drag, startPoint x: 61, startPoint y: 70, endPoint x: 0, endPoint y: 174, distance: 120.6
click at [0, 123] on div "SỬA ĐƠN HÀNG Lịch sử Ảnh kiện hàng Yêu cầu xuất hóa đơn điện tử Total Paid Fee …" at bounding box center [278, 127] width 556 height 254
drag, startPoint x: 155, startPoint y: 92, endPoint x: 0, endPoint y: 113, distance: 156.6
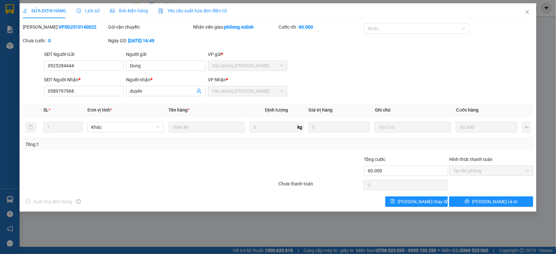
click at [0, 105] on div "SỬA ĐƠN HÀNG Lịch sử Ảnh kiện hàng Yêu cầu xuất hóa đơn điện tử Total Paid Fee …" at bounding box center [278, 127] width 556 height 254
drag, startPoint x: 0, startPoint y: 106, endPoint x: 0, endPoint y: 178, distance: 72.0
click at [0, 168] on div "SỬA ĐƠN HÀNG Lịch sử Ảnh kiện hàng Yêu cầu xuất hóa đơn điện tử Total Paid Fee …" at bounding box center [278, 127] width 556 height 254
click at [527, 10] on icon "close" at bounding box center [526, 11] width 5 height 5
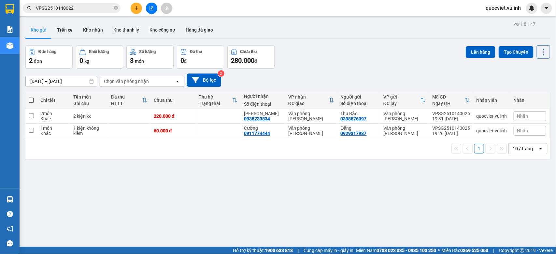
click at [100, 7] on input "VPSG2510140022" at bounding box center [74, 8] width 77 height 7
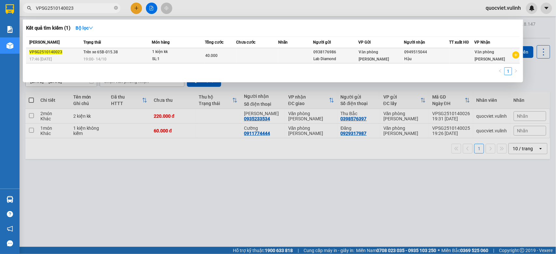
type input "VPSG2510140023"
click at [261, 51] on td at bounding box center [257, 55] width 42 height 15
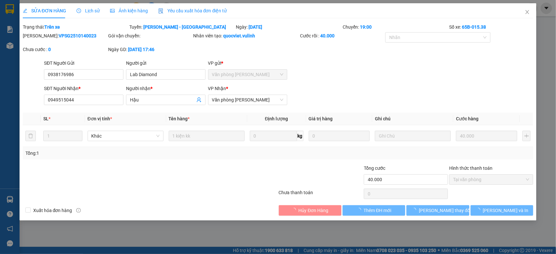
type input "0938176986"
type input "Lab Diamond"
type input "0949515044"
type input "Hậu"
type input "40.000"
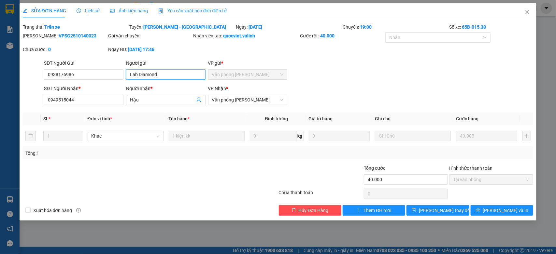
drag, startPoint x: 176, startPoint y: 72, endPoint x: 0, endPoint y: 108, distance: 180.1
click at [0, 108] on div "SỬA ĐƠN HÀNG Lịch sử Ảnh kiện hàng Yêu cầu xuất hóa đơn điện tử Total Paid Fee …" at bounding box center [278, 127] width 556 height 254
drag, startPoint x: 113, startPoint y: 77, endPoint x: 1, endPoint y: 91, distance: 113.2
click at [1, 91] on div "SỬA ĐƠN HÀNG Lịch sử Ảnh kiện hàng Yêu cầu xuất hóa đơn điện tử Total Paid Fee …" at bounding box center [278, 127] width 556 height 254
click at [0, 146] on div "SỬA ĐƠN HÀNG Lịch sử Ảnh kiện hàng Yêu cầu xuất hóa đơn điện tử Total Paid Fee …" at bounding box center [278, 127] width 556 height 254
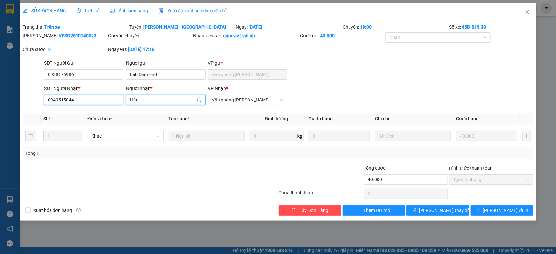
drag, startPoint x: 79, startPoint y: 105, endPoint x: 0, endPoint y: 119, distance: 80.3
click at [0, 119] on div "SỬA ĐƠN HÀNG Lịch sử Ảnh kiện hàng Yêu cầu xuất hóa đơn điện tử Total Paid Fee …" at bounding box center [278, 127] width 556 height 254
click at [528, 14] on icon "close" at bounding box center [526, 11] width 5 height 5
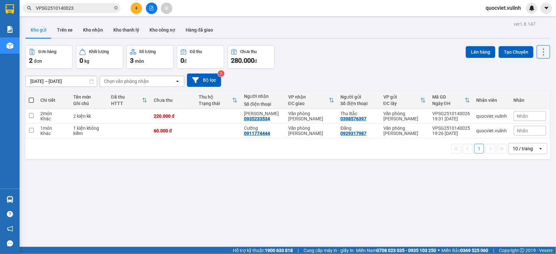
click at [85, 5] on input "VPSG2510140023" at bounding box center [74, 8] width 77 height 7
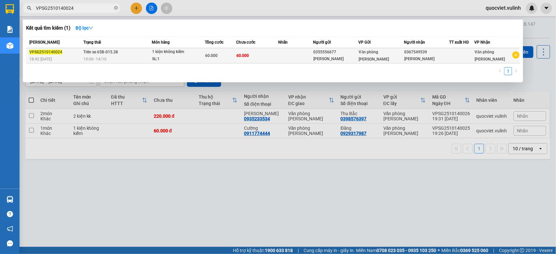
type input "VPSG2510140024"
click at [276, 56] on td "60.000" at bounding box center [257, 55] width 42 height 15
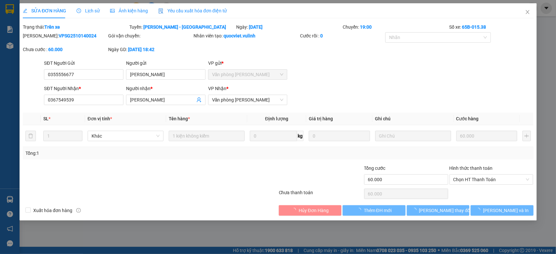
type input "0355556677"
type input "[PERSON_NAME]"
type input "0367549539"
type input "[PERSON_NAME]"
type input "60.000"
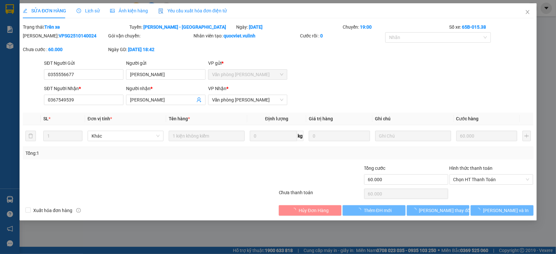
type input "60.000"
drag, startPoint x: 174, startPoint y: 71, endPoint x: 0, endPoint y: 131, distance: 183.7
click at [0, 131] on div "SỬA ĐƠN HÀNG Lịch sử Ảnh kiện hàng Yêu cầu xuất hóa đơn điện tử Total Paid Fee …" at bounding box center [278, 127] width 556 height 254
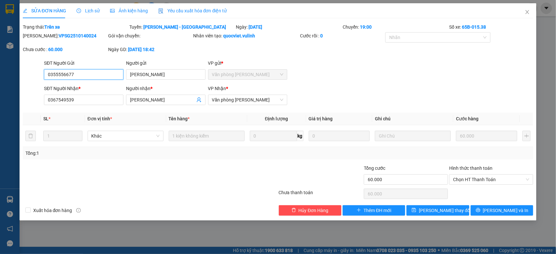
drag, startPoint x: 95, startPoint y: 76, endPoint x: 0, endPoint y: 130, distance: 109.2
click at [0, 121] on div "SỬA ĐƠN HÀNG Lịch sử Ảnh kiện hàng Yêu cầu xuất hóa đơn điện tử Total Paid Fee …" at bounding box center [278, 127] width 556 height 254
drag, startPoint x: 152, startPoint y: 103, endPoint x: 0, endPoint y: 141, distance: 157.1
click at [0, 129] on div "SỬA ĐƠN HÀNG Lịch sử Ảnh kiện hàng Yêu cầu xuất hóa đơn điện tử Total Paid Fee …" at bounding box center [278, 127] width 556 height 254
drag, startPoint x: 84, startPoint y: 100, endPoint x: 0, endPoint y: 169, distance: 108.9
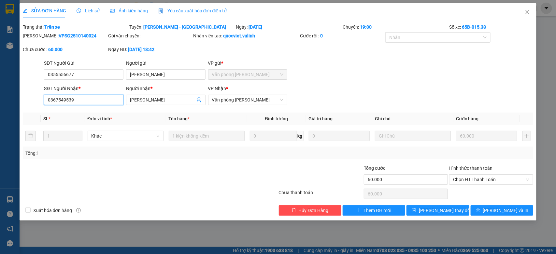
click at [0, 127] on div "SỬA ĐƠN HÀNG Lịch sử Ảnh kiện hàng Yêu cầu xuất hóa đơn điện tử Total Paid Fee …" at bounding box center [278, 127] width 556 height 254
click at [529, 13] on icon "close" at bounding box center [526, 11] width 5 height 5
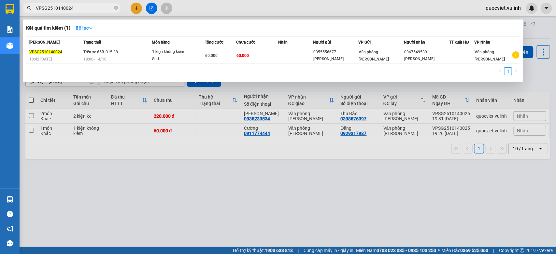
click at [100, 9] on input "VPSG2510140024" at bounding box center [74, 8] width 77 height 7
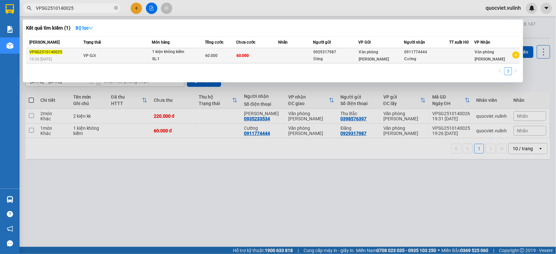
type input "VPSG2510140025"
click at [271, 52] on td "60.000" at bounding box center [257, 55] width 42 height 15
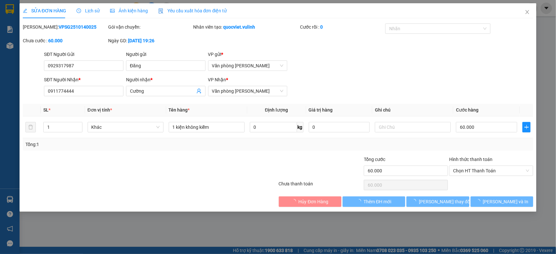
type input "0929317987"
type input "Đăng"
type input "0911774444"
type input "Cường"
type input "60.000"
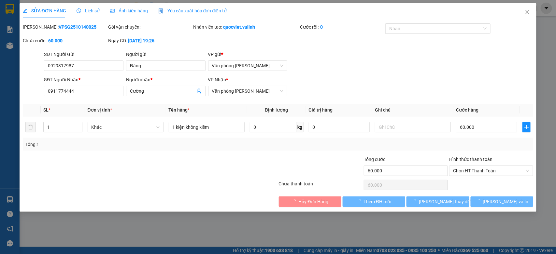
type input "60.000"
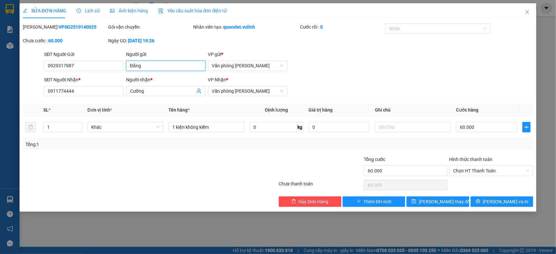
drag, startPoint x: 164, startPoint y: 69, endPoint x: 25, endPoint y: 90, distance: 140.5
click at [41, 86] on form "SĐT Người Gửi 0929317987 Người gửi [PERSON_NAME] VP gửi * Văn phòng [PERSON_NAM…" at bounding box center [278, 75] width 510 height 48
drag, startPoint x: 75, startPoint y: 67, endPoint x: 0, endPoint y: 88, distance: 77.8
click at [0, 86] on div "SỬA ĐƠN HÀNG Lịch sử Ảnh kiện hàng Yêu cầu xuất hóa đơn điện tử Total Paid Fee …" at bounding box center [278, 127] width 556 height 254
drag, startPoint x: 165, startPoint y: 90, endPoint x: 0, endPoint y: 119, distance: 167.9
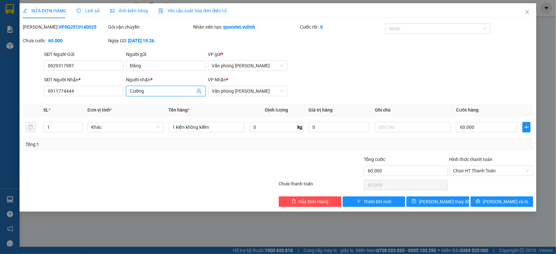
click at [0, 119] on div "SỬA ĐƠN HÀNG Lịch sử Ảnh kiện hàng Yêu cầu xuất hóa đơn điện tử Total Paid Fee …" at bounding box center [278, 127] width 556 height 254
drag, startPoint x: 102, startPoint y: 96, endPoint x: 0, endPoint y: 106, distance: 102.4
click at [0, 106] on div "SỬA ĐƠN HÀNG Lịch sử Ảnh kiện hàng Yêu cầu xuất hóa đơn điện tử Total Paid Fee …" at bounding box center [278, 127] width 556 height 254
click at [527, 15] on icon "close" at bounding box center [526, 11] width 5 height 5
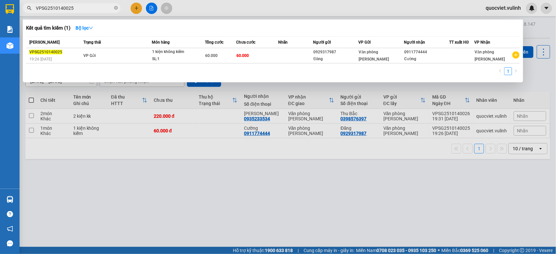
click at [76, 9] on input "VPSG2510140025" at bounding box center [74, 8] width 77 height 7
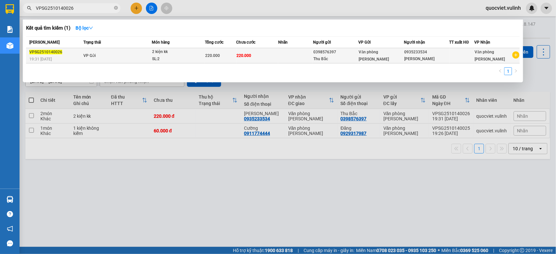
type input "VPSG2510140026"
click at [301, 54] on td at bounding box center [295, 55] width 35 height 15
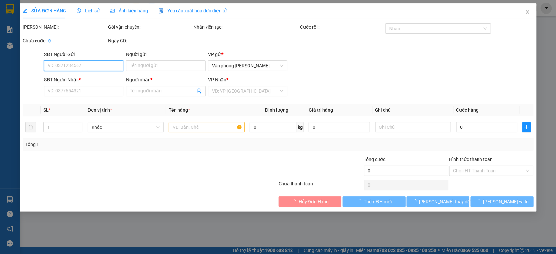
type input "0398576397"
type input "Thu Bắc"
type input "0935233534"
type input "[PERSON_NAME]"
type input "220.000"
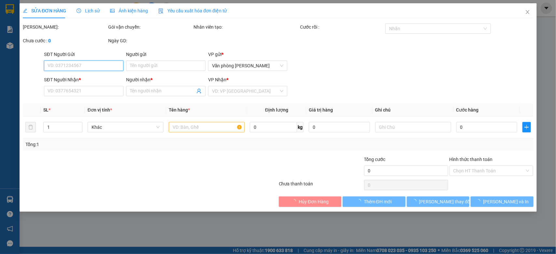
type input "220.000"
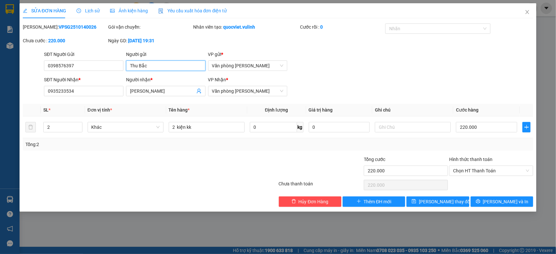
drag, startPoint x: 178, startPoint y: 63, endPoint x: 0, endPoint y: 105, distance: 183.1
click at [0, 97] on div "SỬA ĐƠN HÀNG Lịch sử Ảnh kiện hàng Yêu cầu xuất hóa đơn điện tử Total Paid Fee …" at bounding box center [278, 127] width 556 height 254
drag, startPoint x: 91, startPoint y: 68, endPoint x: 0, endPoint y: 81, distance: 92.4
click at [0, 81] on div "SỬA ĐƠN HÀNG Lịch sử Ảnh kiện hàng Yêu cầu xuất hóa đơn điện tử Total Paid Fee …" at bounding box center [278, 127] width 556 height 254
drag, startPoint x: 171, startPoint y: 91, endPoint x: 0, endPoint y: 155, distance: 182.6
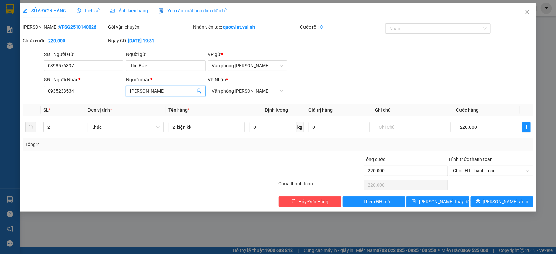
click at [0, 146] on div "SỬA ĐƠN HÀNG Lịch sử Ảnh kiện hàng Yêu cầu xuất hóa đơn điện tử Total Paid Fee …" at bounding box center [278, 127] width 556 height 254
drag, startPoint x: 93, startPoint y: 92, endPoint x: 0, endPoint y: 142, distance: 105.8
click at [0, 129] on div "SỬA ĐƠN HÀNG Lịch sử Ảnh kiện hàng Yêu cầu xuất hóa đơn điện tử Total Paid Fee …" at bounding box center [278, 127] width 556 height 254
click at [523, 9] on span "Close" at bounding box center [527, 12] width 18 height 18
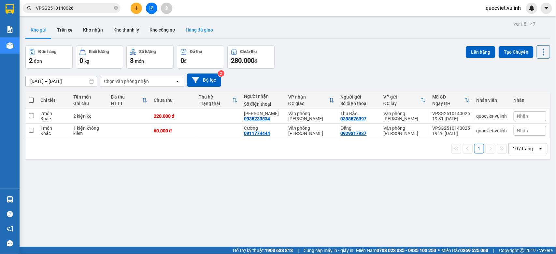
click at [184, 35] on button "Hàng đã giao" at bounding box center [199, 30] width 38 height 16
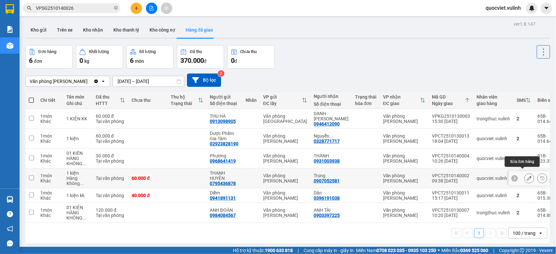
click at [527, 176] on icon at bounding box center [529, 178] width 5 height 5
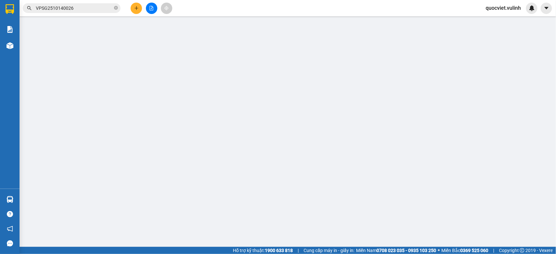
type input "0795436878"
type input "THANH HUYỆN"
type input "0907052581"
type input "Trọng"
type input "60.000"
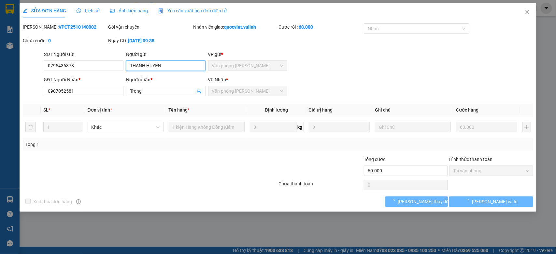
click at [0, 103] on div "SỬA ĐƠN HÀNG Lịch sử Ảnh kiện hàng Yêu cầu xuất hóa đơn điện tử Total Paid Fee …" at bounding box center [278, 127] width 556 height 254
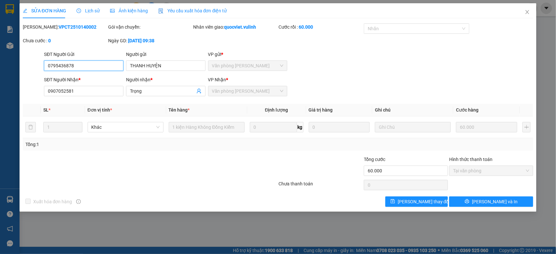
drag, startPoint x: 102, startPoint y: 69, endPoint x: 0, endPoint y: 88, distance: 103.3
click at [0, 87] on div "SỬA ĐƠN HÀNG Lịch sử Ảnh kiện hàng Yêu cầu xuất hóa đơn điện tử Total Paid Fee …" at bounding box center [278, 127] width 556 height 254
drag, startPoint x: 156, startPoint y: 90, endPoint x: 0, endPoint y: 144, distance: 164.6
click at [0, 111] on div "SỬA ĐƠN HÀNG Lịch sử Ảnh kiện hàng Yêu cầu xuất hóa đơn điện tử Total Paid Fee …" at bounding box center [278, 127] width 556 height 254
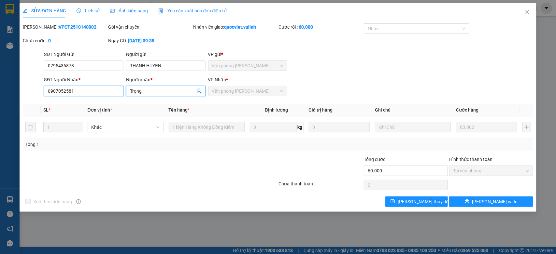
drag, startPoint x: 80, startPoint y: 95, endPoint x: 0, endPoint y: 101, distance: 80.6
click at [0, 98] on div "SỬA ĐƠN HÀNG Lịch sử Ảnh kiện hàng Yêu cầu xuất hóa đơn điện tử Total Paid Fee …" at bounding box center [278, 127] width 556 height 254
click at [527, 9] on icon "close" at bounding box center [526, 11] width 5 height 5
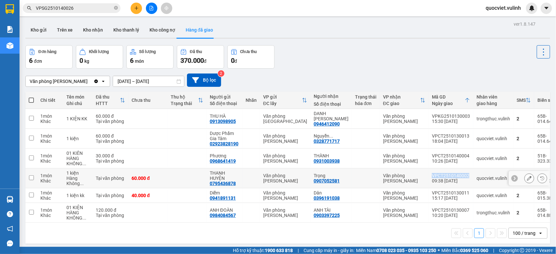
drag, startPoint x: 424, startPoint y: 170, endPoint x: 460, endPoint y: 172, distance: 36.2
click at [460, 172] on td "VPCT2510140002 09:38 [DATE]" at bounding box center [450, 179] width 45 height 20
checkbox input "true"
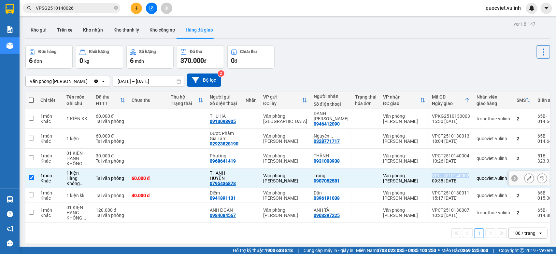
copy div "VPCT2510140002"
click at [87, 28] on button "Kho nhận" at bounding box center [93, 30] width 30 height 16
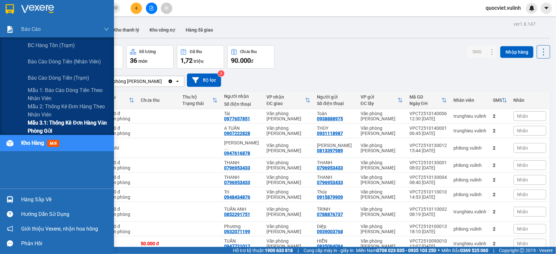
click at [52, 124] on span "Mẫu 3.1: Thống kê đơn hàng văn phòng gửi" at bounding box center [68, 127] width 81 height 16
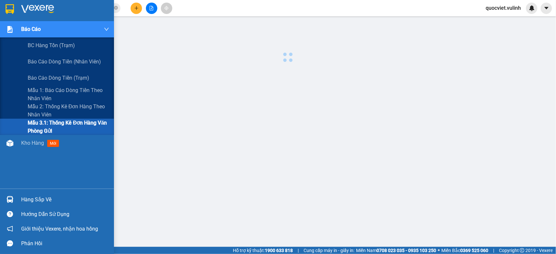
click at [52, 124] on span "Mẫu 3.1: Thống kê đơn hàng văn phòng gửi" at bounding box center [68, 127] width 81 height 16
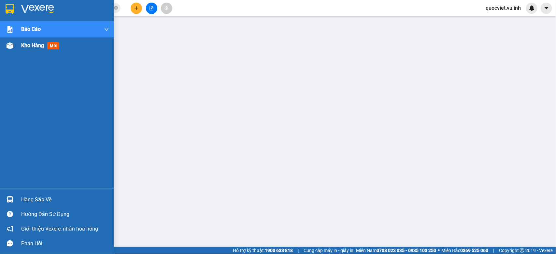
click at [26, 42] on span "Kho hàng" at bounding box center [32, 45] width 23 height 6
click at [23, 43] on span "Kho hàng" at bounding box center [32, 45] width 23 height 6
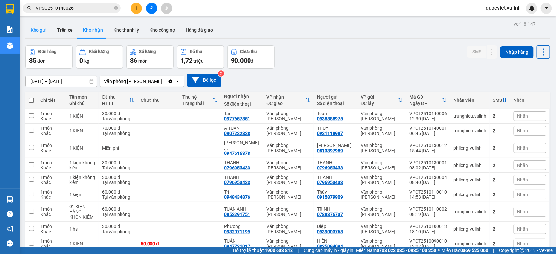
click at [36, 25] on button "Kho gửi" at bounding box center [38, 30] width 26 height 16
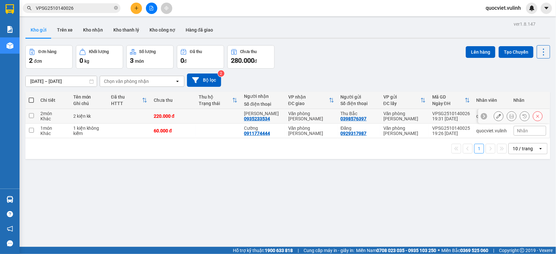
click at [255, 121] on td "[GEOGRAPHIC_DATA] 0935233534" at bounding box center [263, 116] width 44 height 15
checkbox input "true"
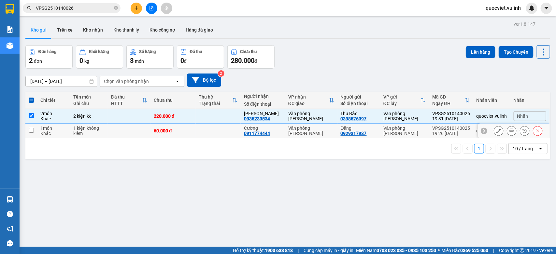
click at [296, 136] on td "Văn phòng [PERSON_NAME]" at bounding box center [311, 131] width 52 height 15
checkbox input "true"
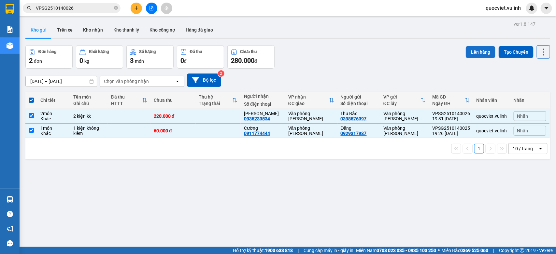
click at [472, 53] on button "Lên hàng" at bounding box center [481, 52] width 30 height 12
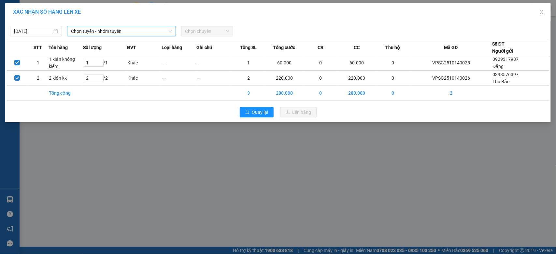
click at [92, 28] on span "Chọn tuyến - nhóm tuyến" at bounding box center [121, 31] width 101 height 10
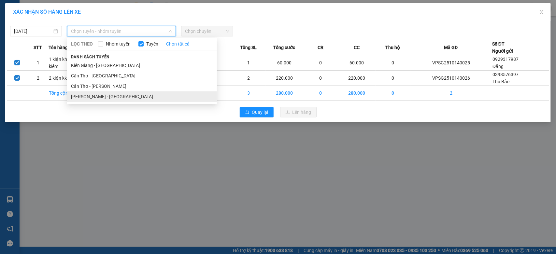
click at [98, 94] on li "[PERSON_NAME] - [GEOGRAPHIC_DATA]" at bounding box center [142, 96] width 150 height 10
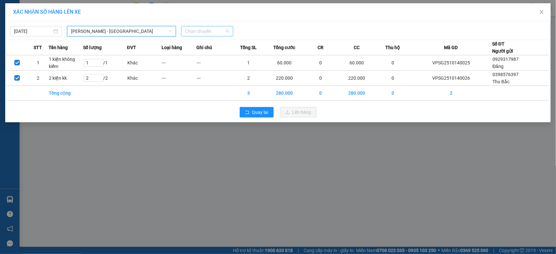
click at [200, 36] on input "search" at bounding box center [204, 31] width 39 height 10
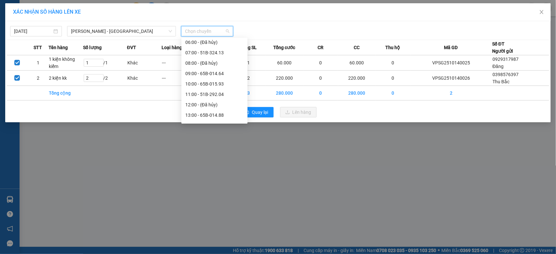
scroll to position [125, 0]
click at [205, 119] on div "20:00 - 65B-015.71" at bounding box center [214, 117] width 58 height 7
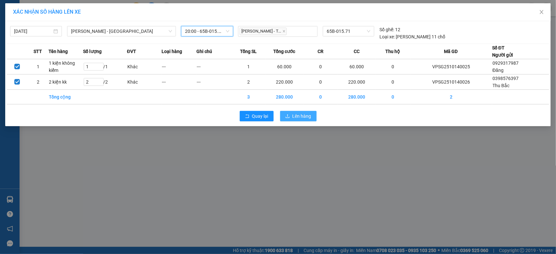
click at [299, 112] on button "Lên hàng" at bounding box center [298, 116] width 36 height 10
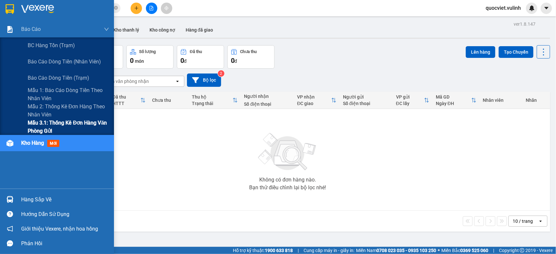
click at [39, 126] on span "Mẫu 3.1: Thống kê đơn hàng văn phòng gửi" at bounding box center [68, 127] width 81 height 16
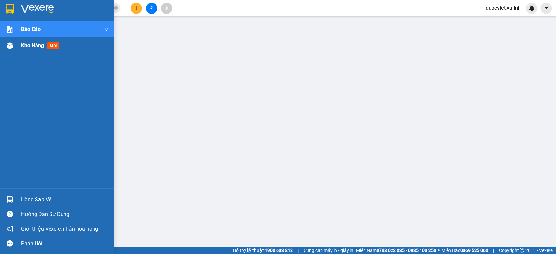
click at [21, 44] on span "Kho hàng" at bounding box center [32, 45] width 23 height 6
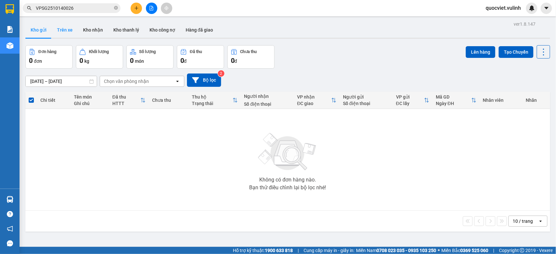
click at [56, 30] on button "Trên xe" at bounding box center [65, 30] width 26 height 16
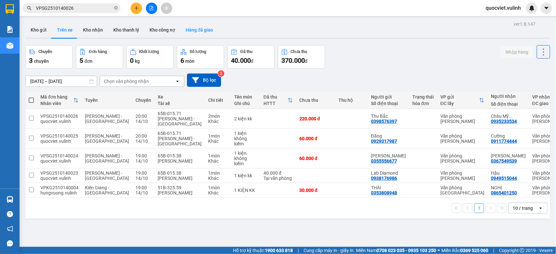
click at [189, 27] on button "Hàng đã giao" at bounding box center [199, 30] width 38 height 16
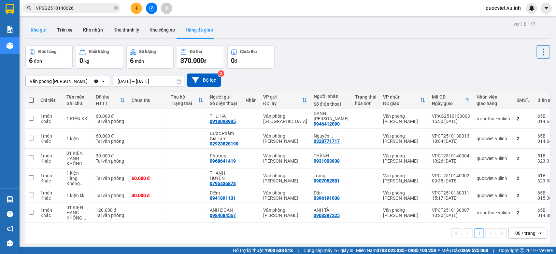
click at [41, 27] on button "Kho gửi" at bounding box center [38, 30] width 26 height 16
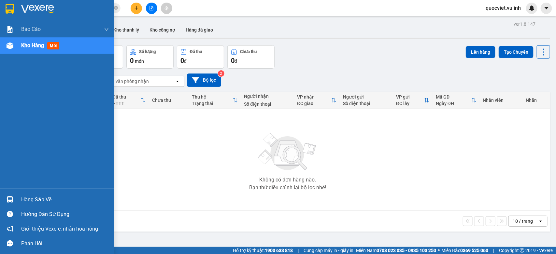
click at [15, 203] on div at bounding box center [9, 199] width 11 height 11
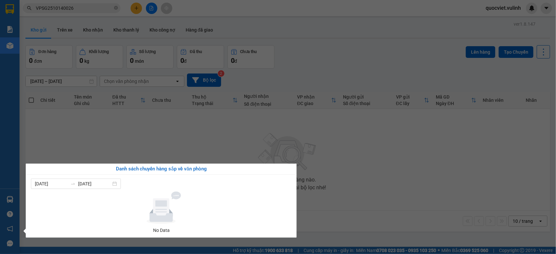
click at [221, 132] on section "Kết quả tìm kiếm ( 1 ) Bộ lọc Mã ĐH Trạng thái Món hàng Tổng cước Chưa cước Nhã…" at bounding box center [278, 127] width 556 height 254
